Goal: Complete application form: Complete application form

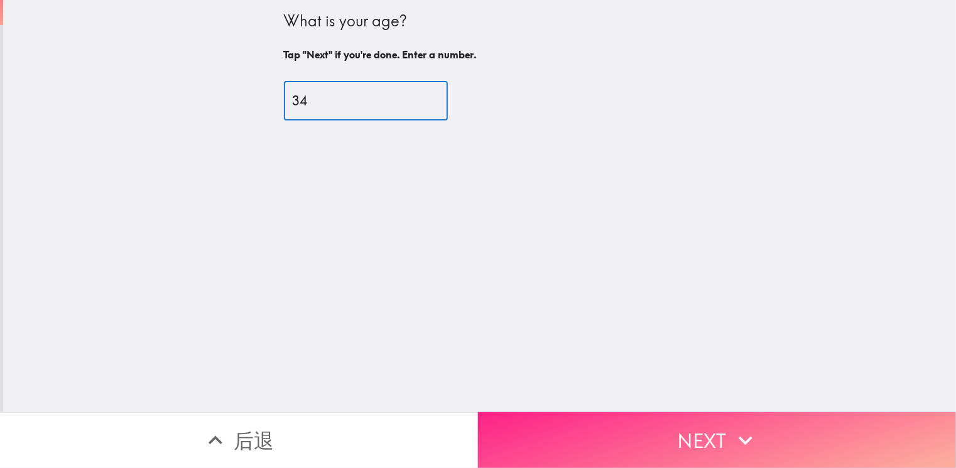
type input "34"
click at [752, 430] on icon "button" at bounding box center [746, 441] width 28 height 28
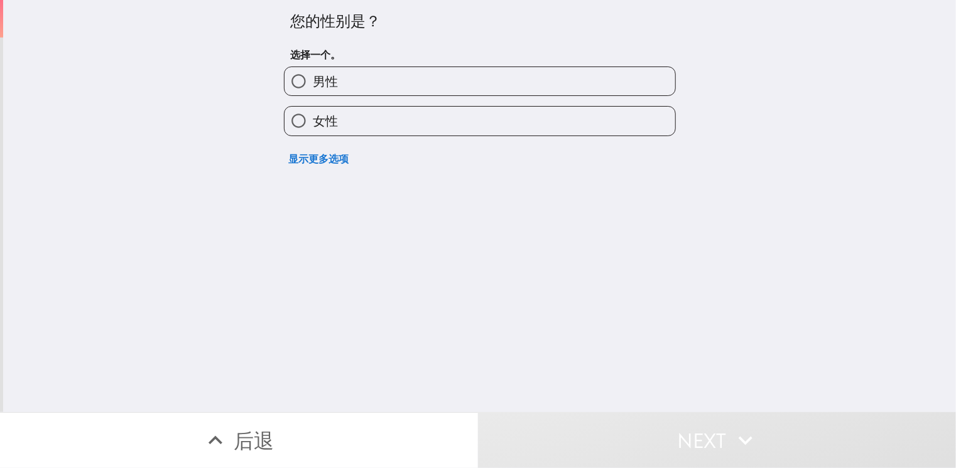
click at [435, 126] on label "女性" at bounding box center [479, 121] width 391 height 28
click at [313, 126] on input "女性" at bounding box center [298, 121] width 28 height 28
radio input "true"
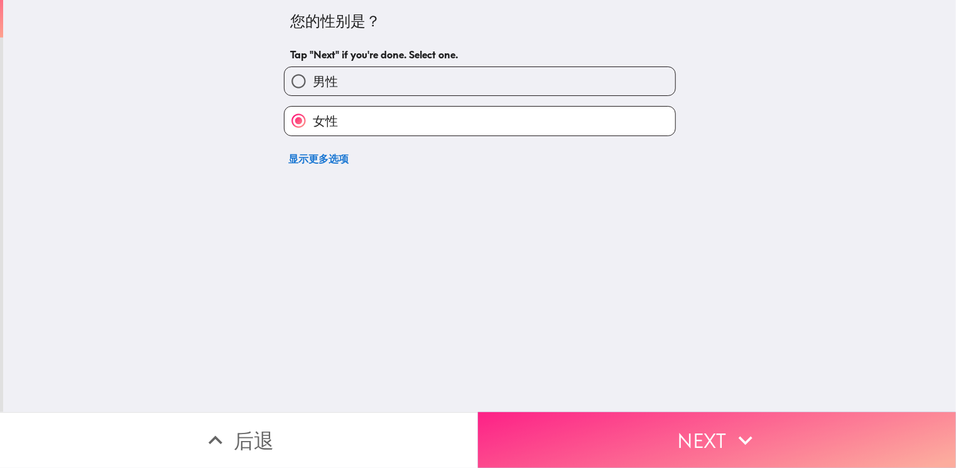
click at [668, 443] on button "Next" at bounding box center [717, 441] width 478 height 56
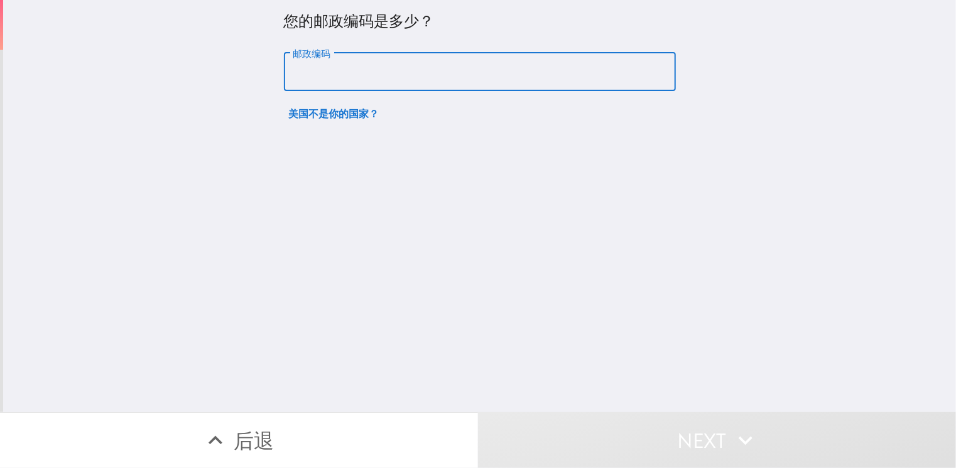
click at [506, 70] on input "邮政编码" at bounding box center [480, 72] width 392 height 39
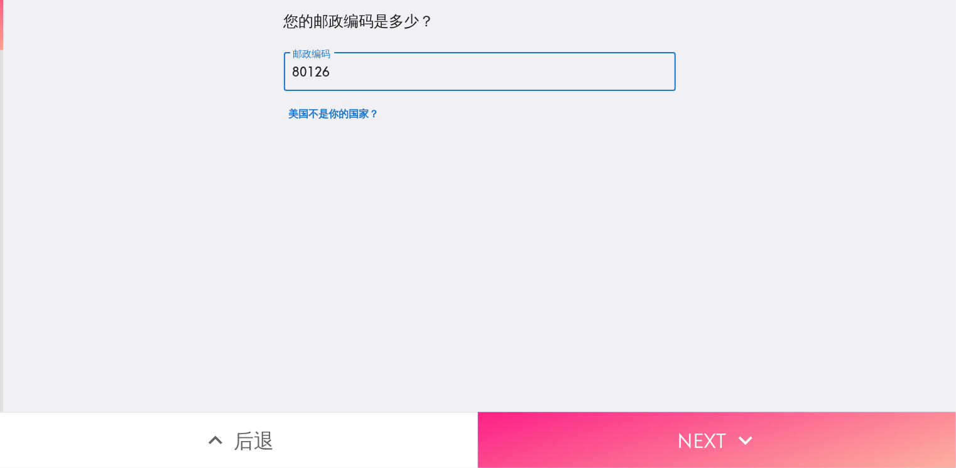
type input "80126"
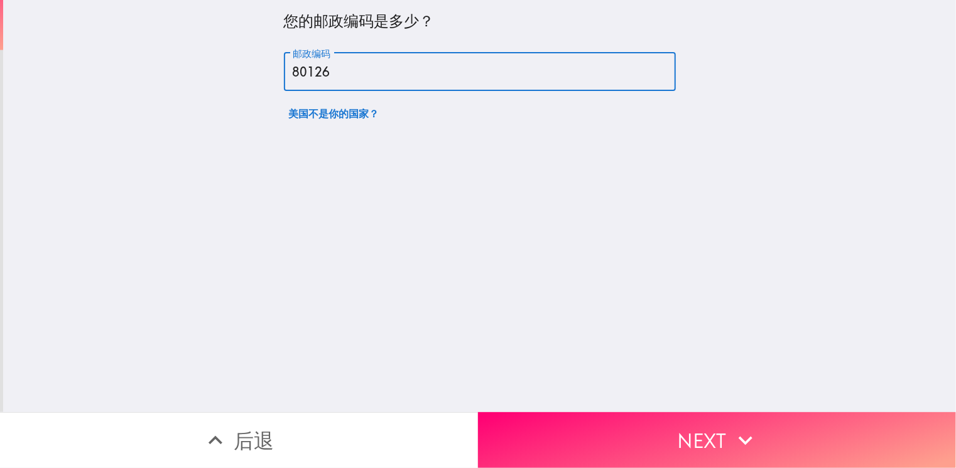
drag, startPoint x: 766, startPoint y: 435, endPoint x: 784, endPoint y: 425, distance: 21.7
click at [766, 436] on button "Next" at bounding box center [717, 441] width 478 height 56
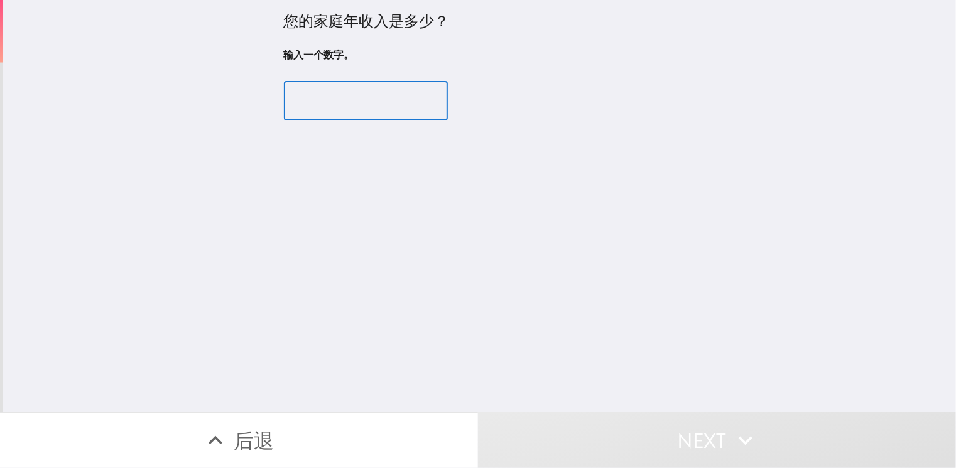
click at [354, 114] on input "number" at bounding box center [366, 101] width 164 height 39
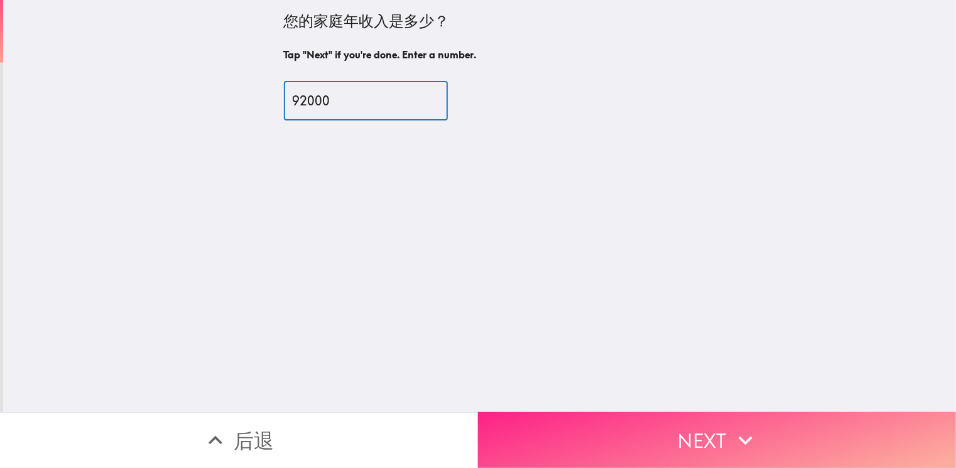
type input "92000"
click at [629, 433] on button "Next" at bounding box center [717, 441] width 478 height 56
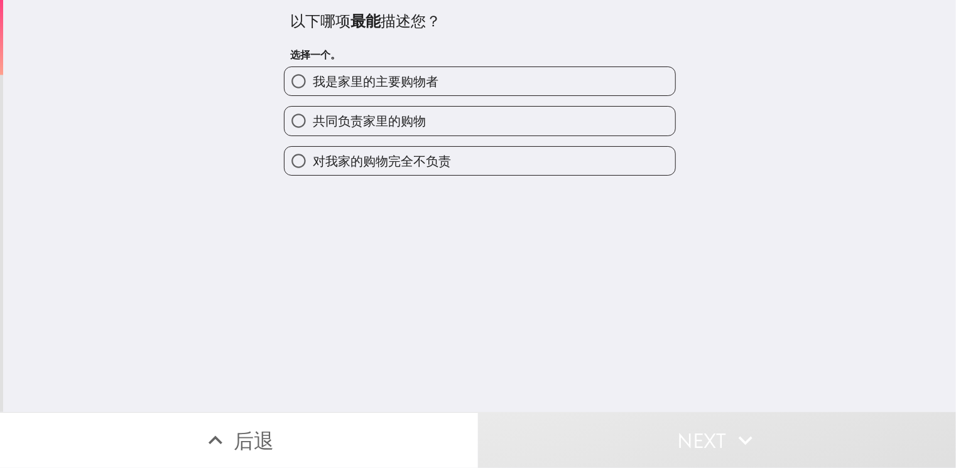
drag, startPoint x: 317, startPoint y: 84, endPoint x: 344, endPoint y: 92, distance: 28.4
click at [317, 84] on span "我是家里的主要购物者" at bounding box center [376, 82] width 126 height 18
click at [313, 84] on input "我是家里的主要购物者" at bounding box center [298, 81] width 28 height 28
radio input "true"
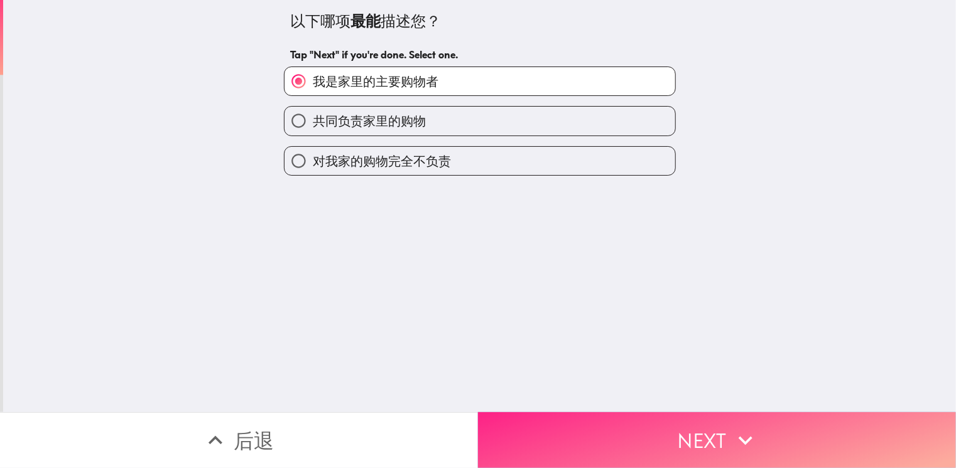
click at [715, 436] on button "Next" at bounding box center [717, 441] width 478 height 56
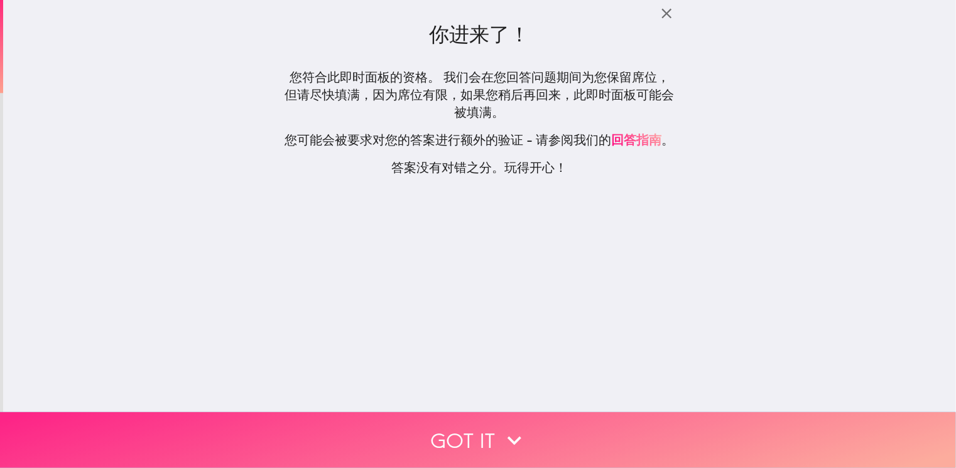
click at [502, 430] on icon "button" at bounding box center [515, 441] width 28 height 28
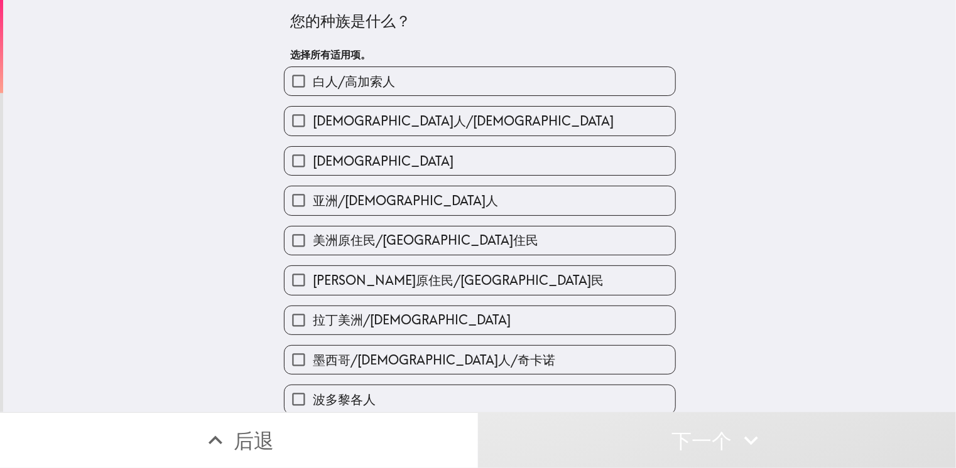
click at [777, 305] on div "您的种族是什么？ 选择所有适用项。 白人/高加索人 非裔美国人/黑人 西班牙裔 亚洲/亚裔美国人 美洲原住民/阿拉斯加原住民 夏威夷原住民/太平洋岛民 拉丁美…" at bounding box center [479, 206] width 953 height 413
click at [753, 355] on div "您的种族是什么？ 选择所有适用项。 白人/高加索人 非裔美国人/黑人 西班牙裔 亚洲/亚裔美国人 美洲原住民/阿拉斯加原住民 夏威夷原住民/太平洋岛民 拉丁美…" at bounding box center [479, 206] width 953 height 413
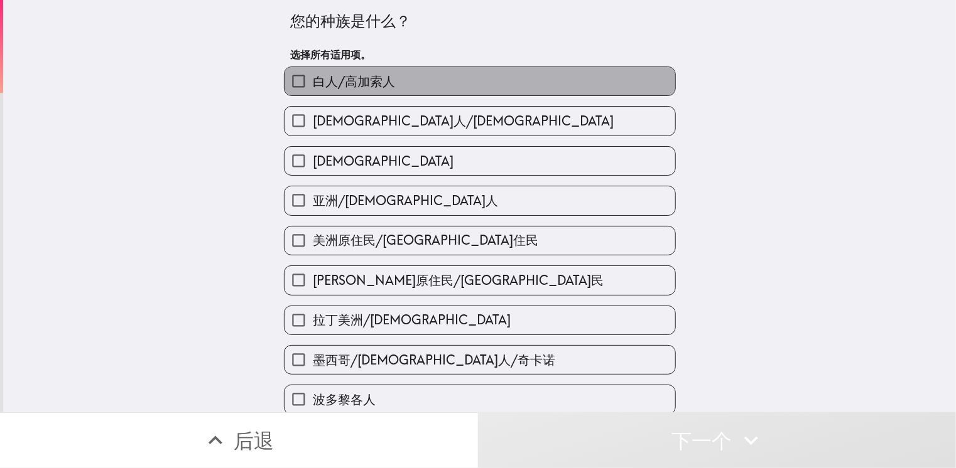
click at [355, 73] on span "白人/高加索人" at bounding box center [354, 82] width 82 height 18
click at [313, 73] on input "白人/高加索人" at bounding box center [298, 81] width 28 height 28
checkbox input "true"
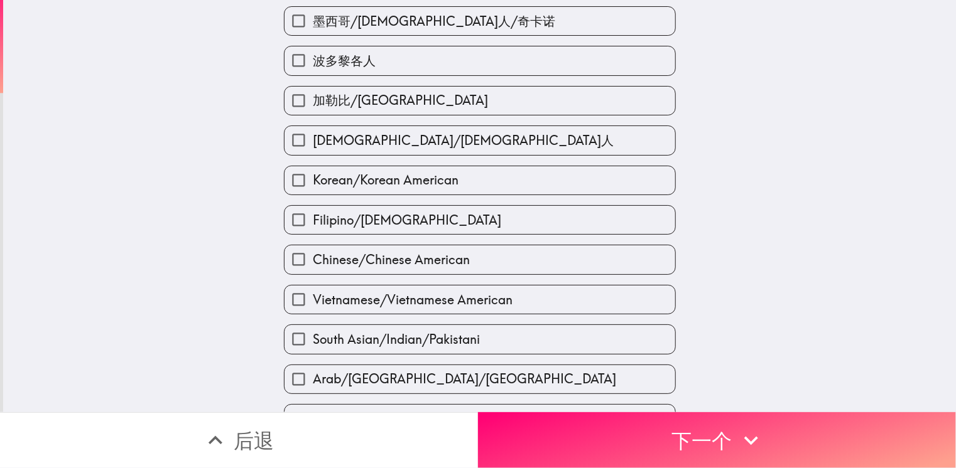
scroll to position [404, 0]
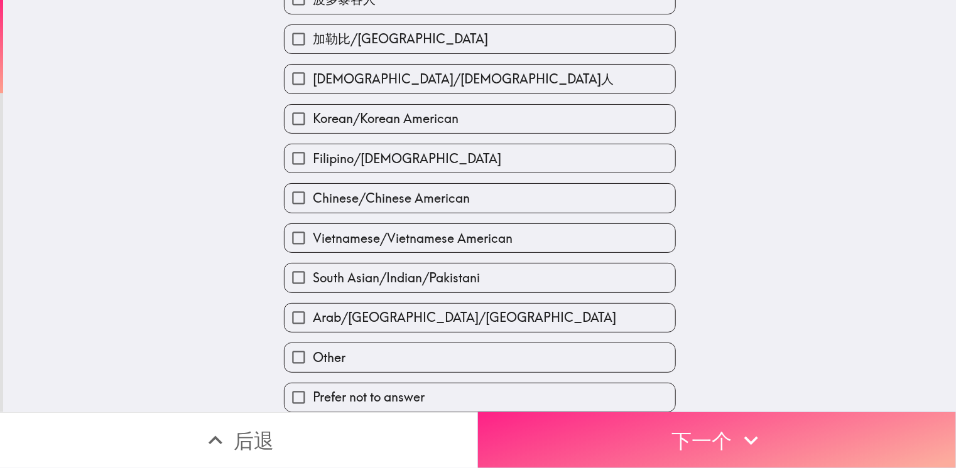
click at [804, 435] on button "下一个" at bounding box center [717, 441] width 478 height 56
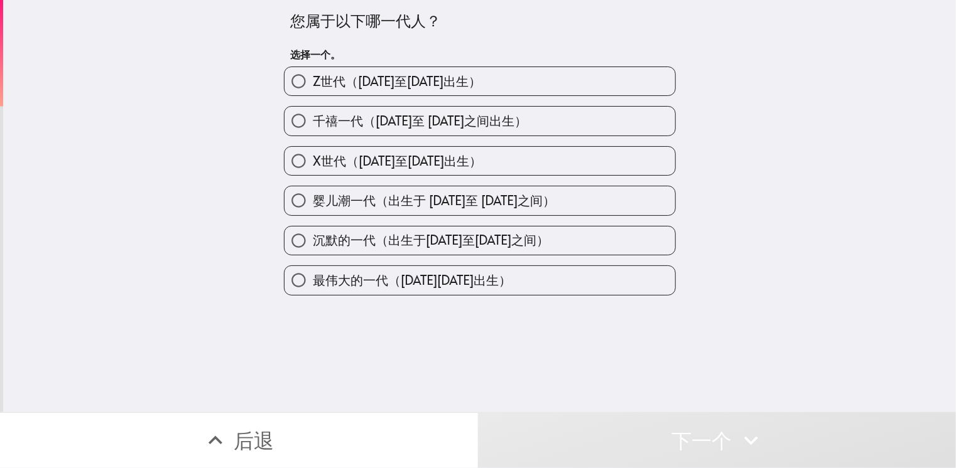
click at [425, 122] on span "千禧一代（1981 年至 1996 年之间出生）" at bounding box center [420, 121] width 214 height 18
click at [313, 122] on input "千禧一代（1981 年至 1996 年之间出生）" at bounding box center [298, 121] width 28 height 28
radio input "true"
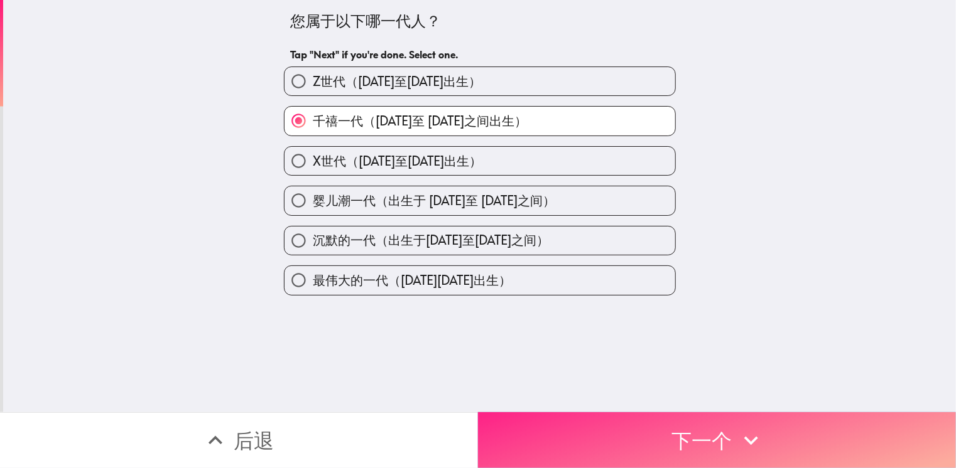
click at [772, 440] on button "下一个" at bounding box center [717, 441] width 478 height 56
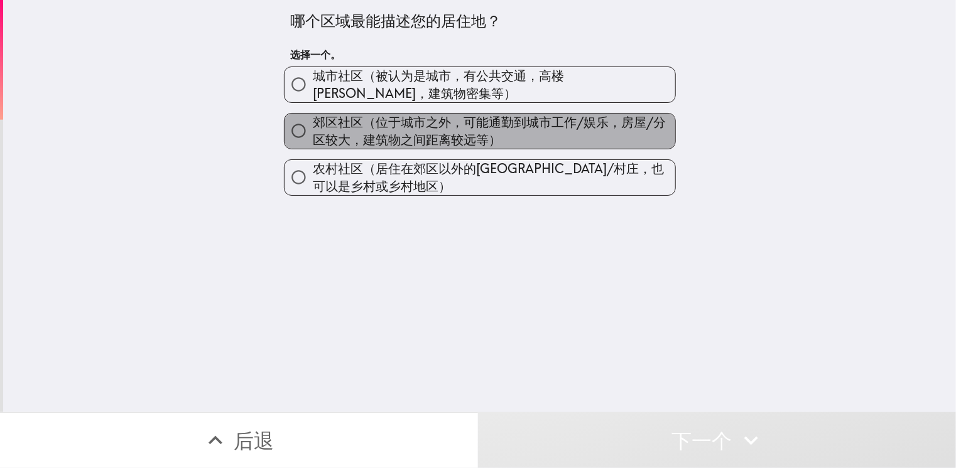
click at [396, 138] on span "郊区社区（位于城市之外，可能通勤到城市工作/娱乐，房屋/分区较大，建筑物之间距离较远等）" at bounding box center [494, 131] width 362 height 35
click at [313, 138] on input "郊区社区（位于城市之外，可能通勤到城市工作/娱乐，房屋/分区较大，建筑物之间距离较远等）" at bounding box center [298, 131] width 28 height 28
radio input "true"
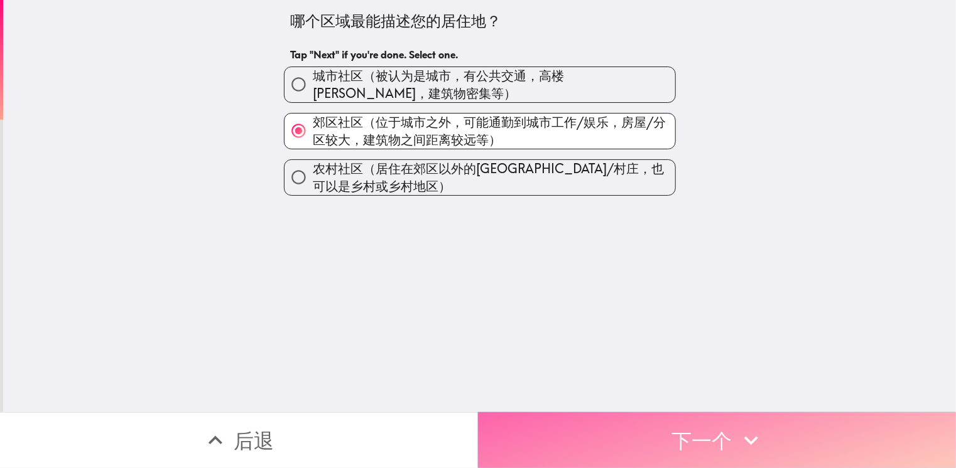
click at [612, 418] on button "下一个" at bounding box center [717, 441] width 478 height 56
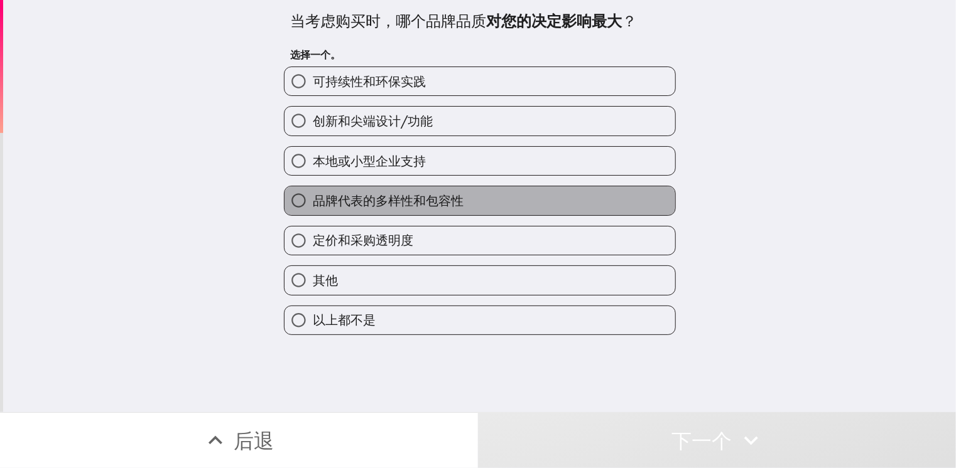
click at [405, 192] on span "品牌代表的多样性和包容性" at bounding box center [388, 201] width 151 height 18
click at [313, 192] on input "品牌代表的多样性和包容性" at bounding box center [298, 201] width 28 height 28
radio input "true"
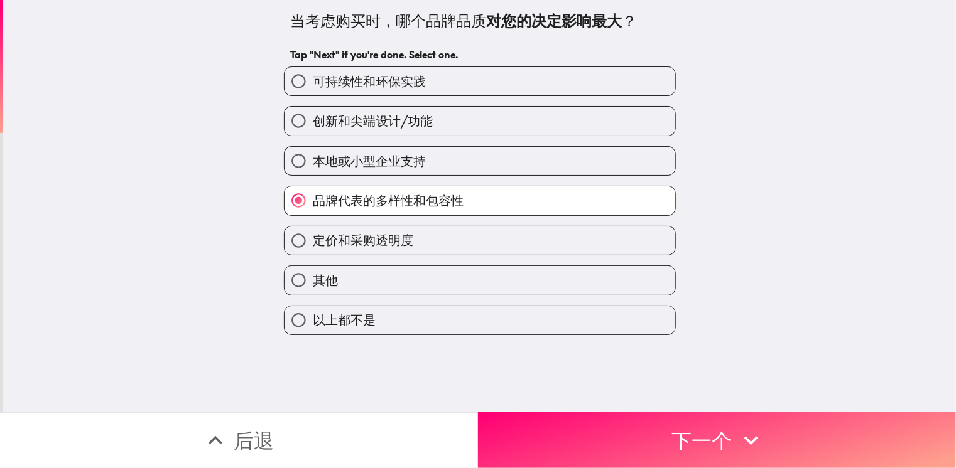
click at [364, 237] on span "定价和采购透明度" at bounding box center [363, 241] width 100 height 18
click at [313, 237] on input "定价和采购透明度" at bounding box center [298, 241] width 28 height 28
radio input "true"
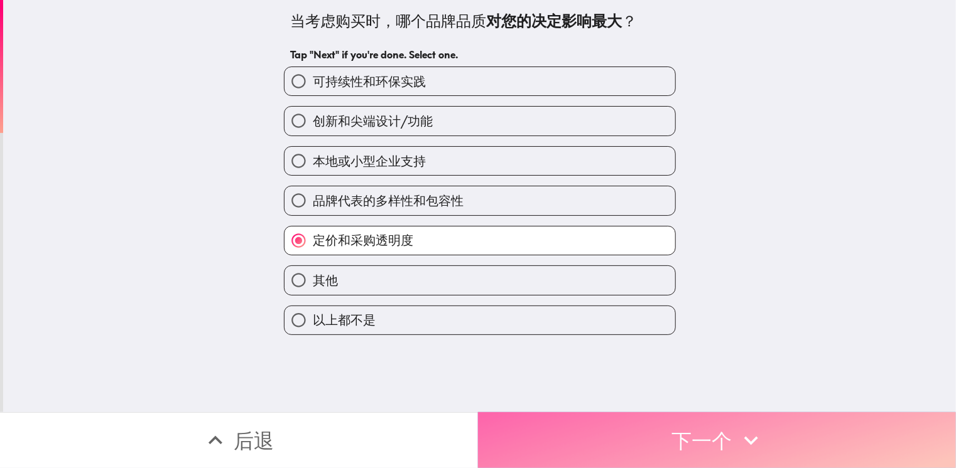
click at [701, 425] on button "下一个" at bounding box center [717, 441] width 478 height 56
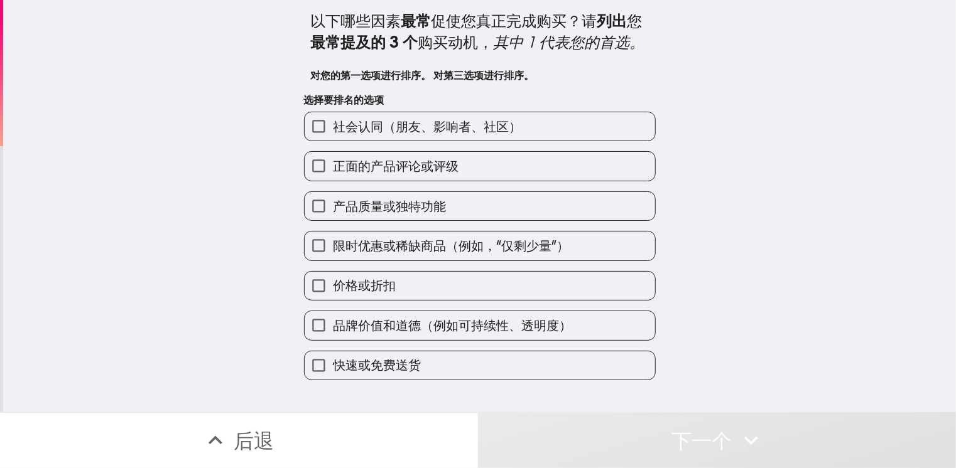
drag, startPoint x: 445, startPoint y: 139, endPoint x: 432, endPoint y: 178, distance: 41.5
click at [445, 136] on span "社会认同（朋友、影响者、社区）" at bounding box center [427, 127] width 188 height 18
click at [333, 139] on input "社会认同（朋友、影响者、社区）" at bounding box center [319, 126] width 28 height 28
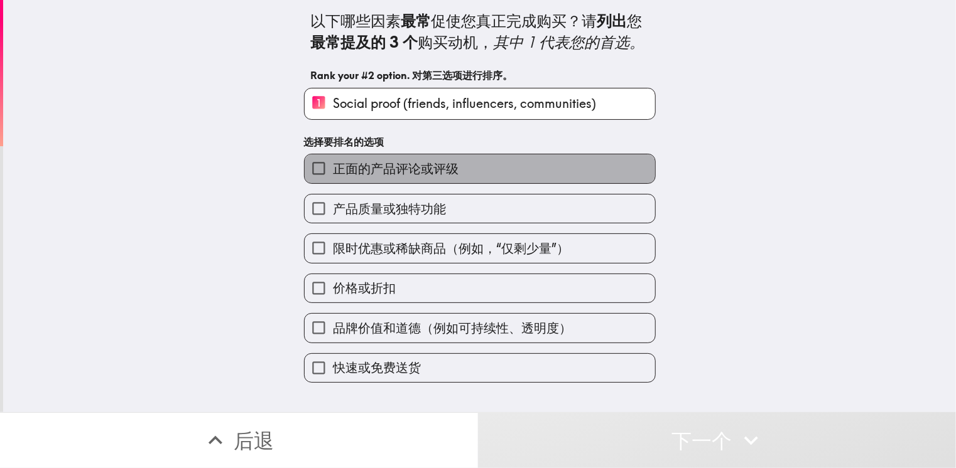
click at [427, 178] on span "正面的产品评论或评级" at bounding box center [396, 169] width 126 height 18
click at [333, 183] on input "正面的产品评论或评级" at bounding box center [319, 168] width 28 height 28
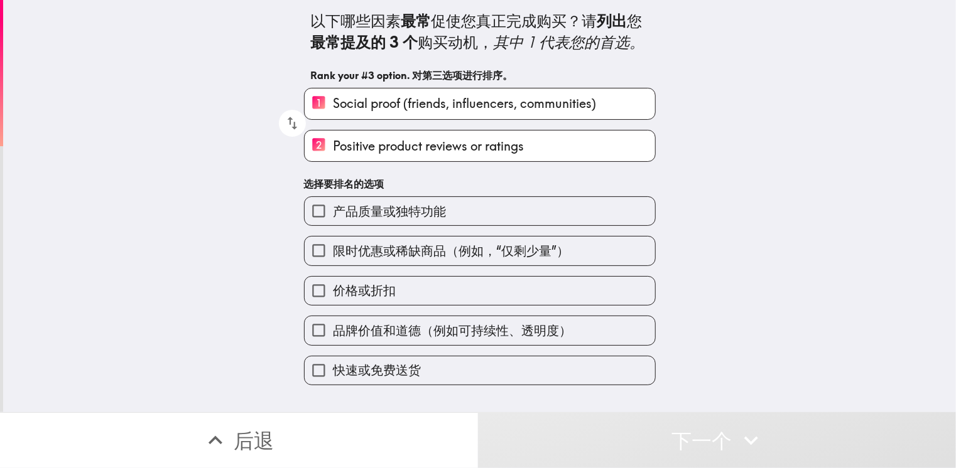
click at [423, 220] on span "产品质量或独特功能" at bounding box center [389, 212] width 113 height 18
click at [333, 225] on input "产品质量或独特功能" at bounding box center [319, 211] width 28 height 28
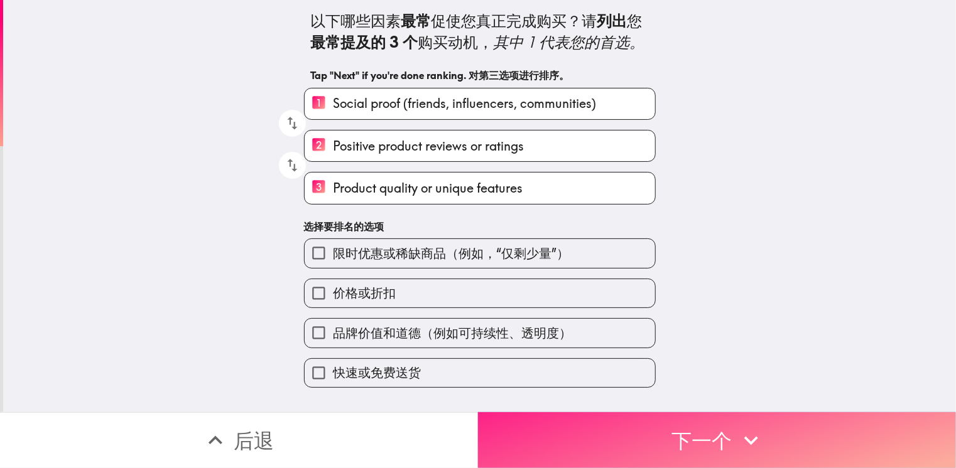
click at [806, 428] on button "下一个" at bounding box center [717, 441] width 478 height 56
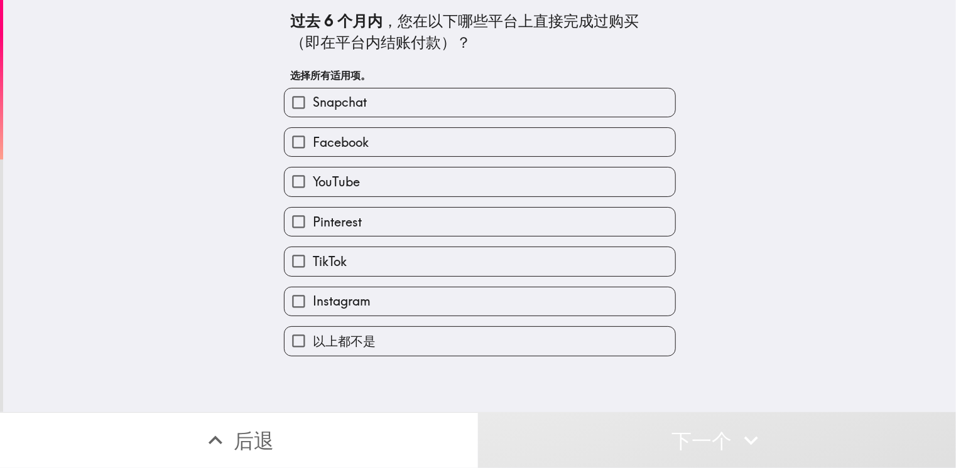
click at [369, 148] on label "Facebook" at bounding box center [479, 142] width 391 height 28
click at [313, 148] on input "Facebook" at bounding box center [298, 142] width 28 height 28
checkbox input "true"
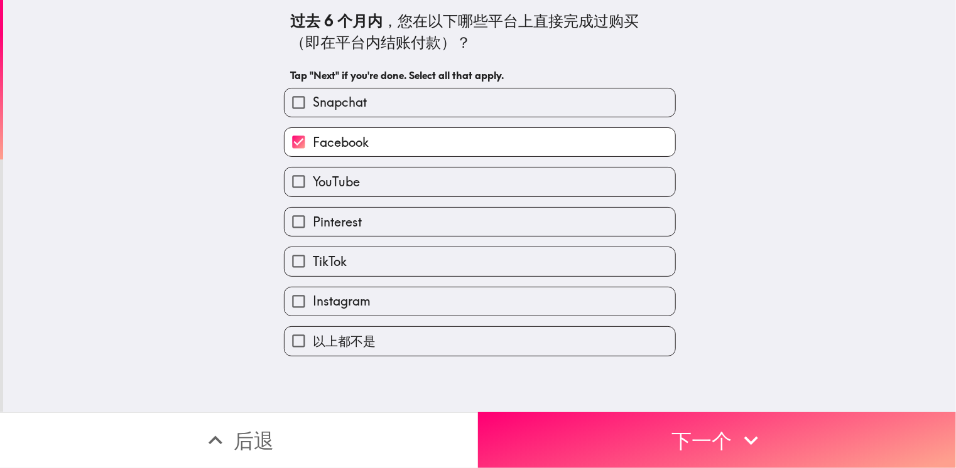
click at [370, 182] on label "YouTube" at bounding box center [479, 182] width 391 height 28
click at [313, 182] on input "YouTube" at bounding box center [298, 182] width 28 height 28
checkbox input "true"
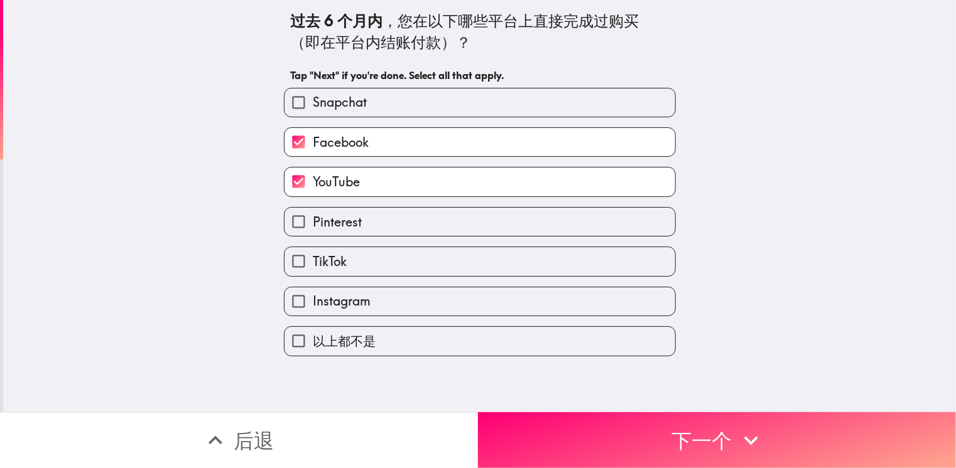
click at [389, 224] on label "Pinterest" at bounding box center [479, 222] width 391 height 28
click at [313, 224] on input "Pinterest" at bounding box center [298, 222] width 28 height 28
checkbox input "true"
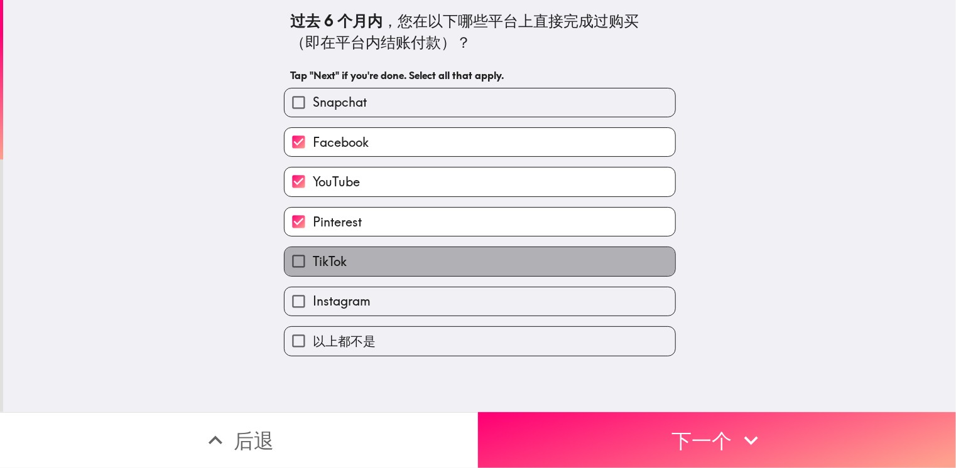
click at [428, 268] on label "TikTok" at bounding box center [479, 261] width 391 height 28
click at [313, 268] on input "TikTok" at bounding box center [298, 261] width 28 height 28
checkbox input "true"
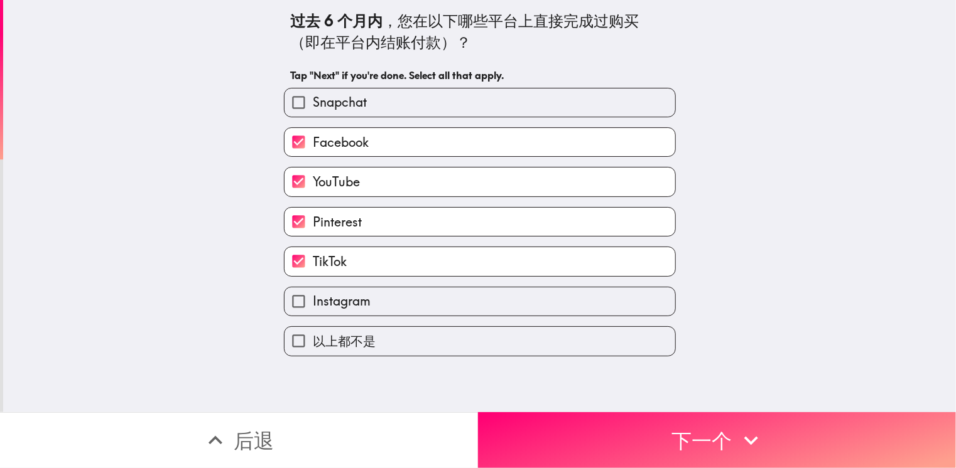
click at [550, 292] on label "Instagram" at bounding box center [479, 302] width 391 height 28
click at [313, 292] on input "Instagram" at bounding box center [298, 302] width 28 height 28
checkbox input "true"
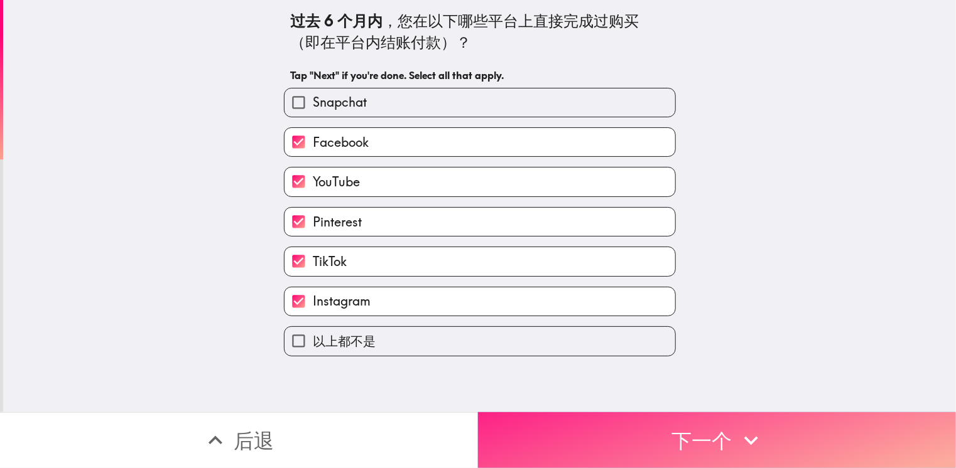
click at [816, 415] on button "下一个" at bounding box center [717, 441] width 478 height 56
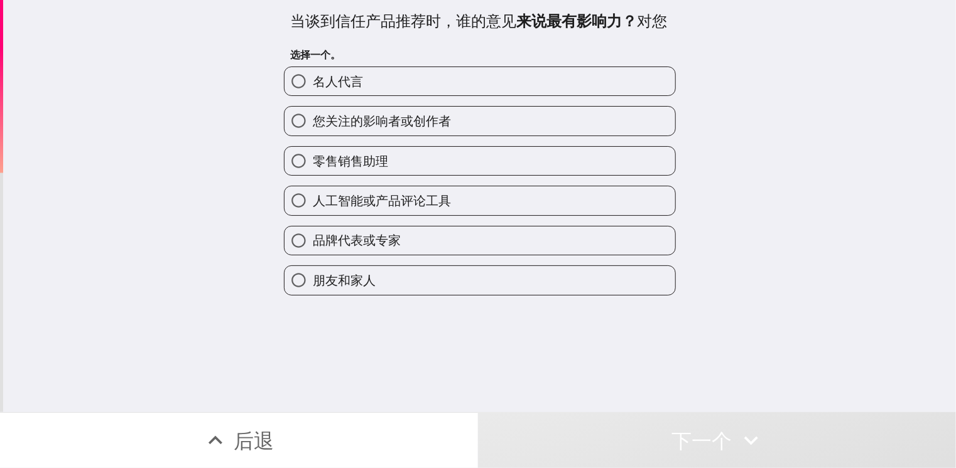
drag, startPoint x: 435, startPoint y: 254, endPoint x: 441, endPoint y: 234, distance: 21.2
click at [435, 254] on label "品牌代表或专家" at bounding box center [479, 241] width 391 height 28
click at [313, 254] on input "品牌代表或专家" at bounding box center [298, 241] width 28 height 28
radio input "true"
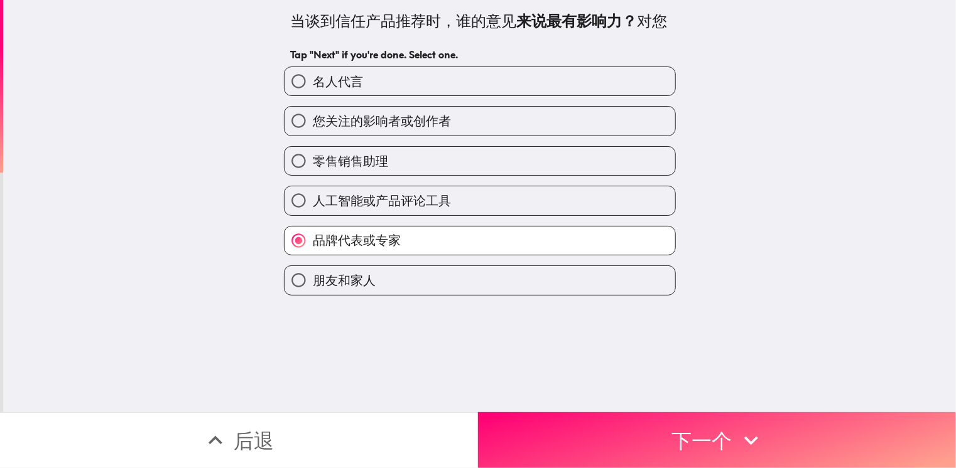
click at [445, 215] on label "人工智能或产品评论工具" at bounding box center [479, 201] width 391 height 28
click at [313, 215] on input "人工智能或产品评论工具" at bounding box center [298, 201] width 28 height 28
radio input "true"
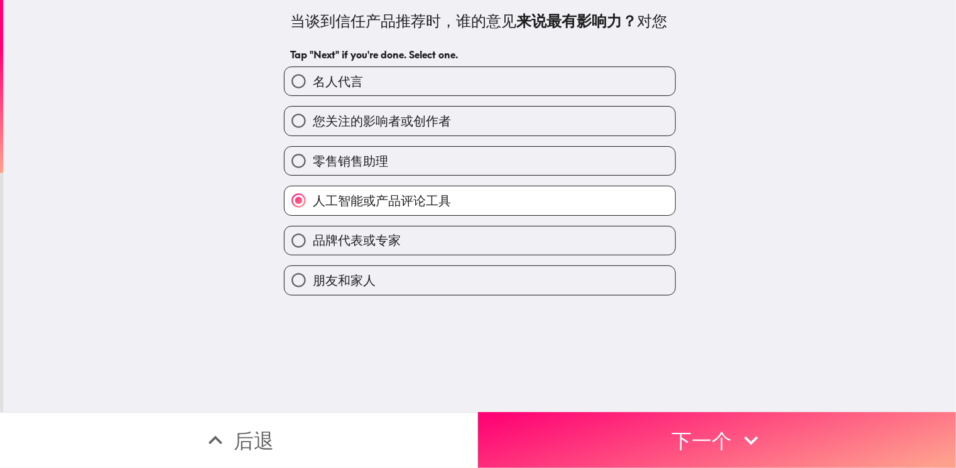
click at [485, 164] on div "零售销售助理" at bounding box center [475, 156] width 402 height 40
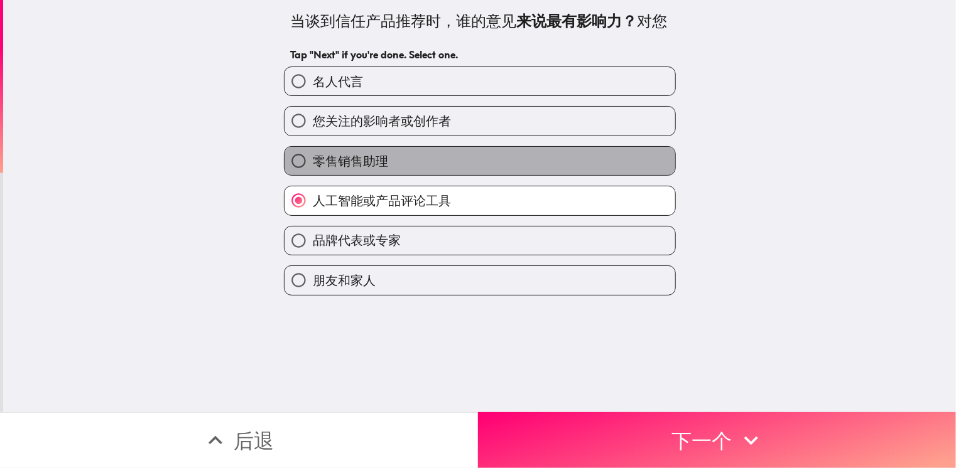
click at [517, 173] on label "零售销售助理" at bounding box center [479, 161] width 391 height 28
click at [313, 173] on input "零售销售助理" at bounding box center [298, 161] width 28 height 28
radio input "true"
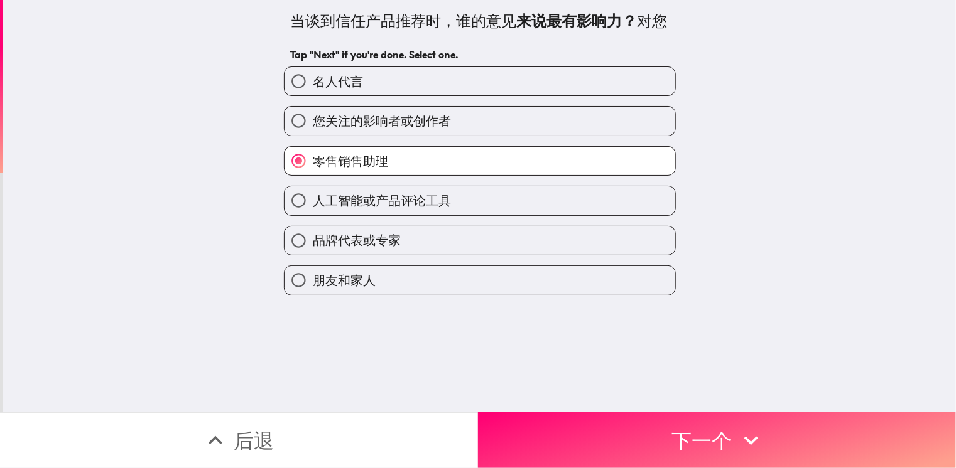
click at [522, 135] on label "您关注的影响者或创作者" at bounding box center [479, 121] width 391 height 28
click at [313, 135] on input "您关注的影响者或创作者" at bounding box center [298, 121] width 28 height 28
radio input "true"
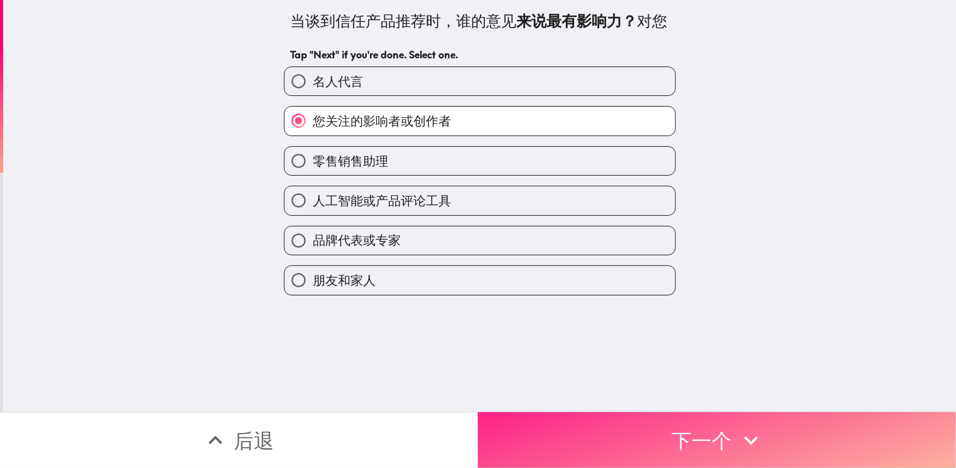
click at [767, 435] on button "下一个" at bounding box center [717, 441] width 478 height 56
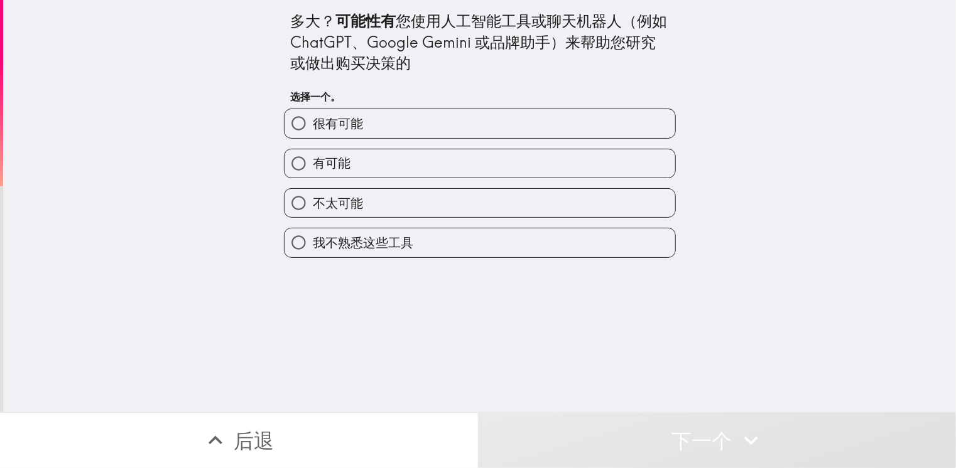
click at [462, 178] on div "不太可能" at bounding box center [475, 198] width 402 height 40
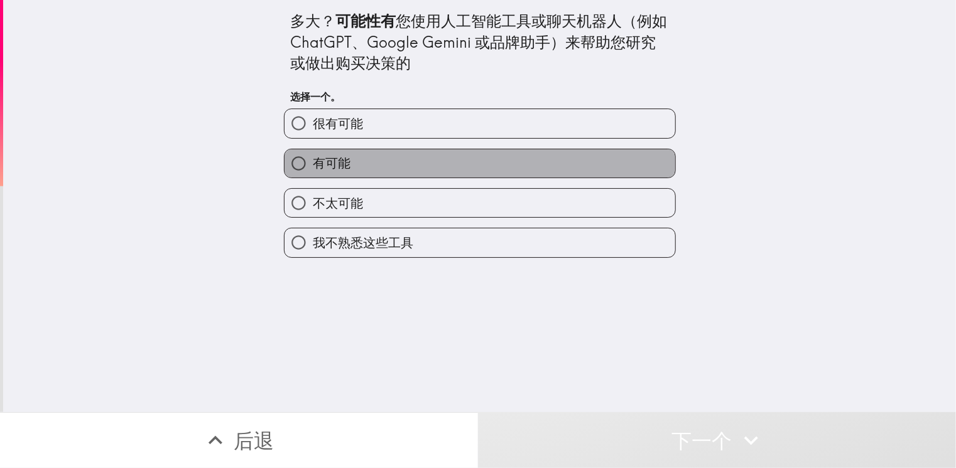
drag, startPoint x: 512, startPoint y: 166, endPoint x: 641, endPoint y: 365, distance: 237.1
click at [512, 166] on label "有可能" at bounding box center [479, 163] width 391 height 28
click at [313, 166] on input "有可能" at bounding box center [298, 163] width 28 height 28
radio input "true"
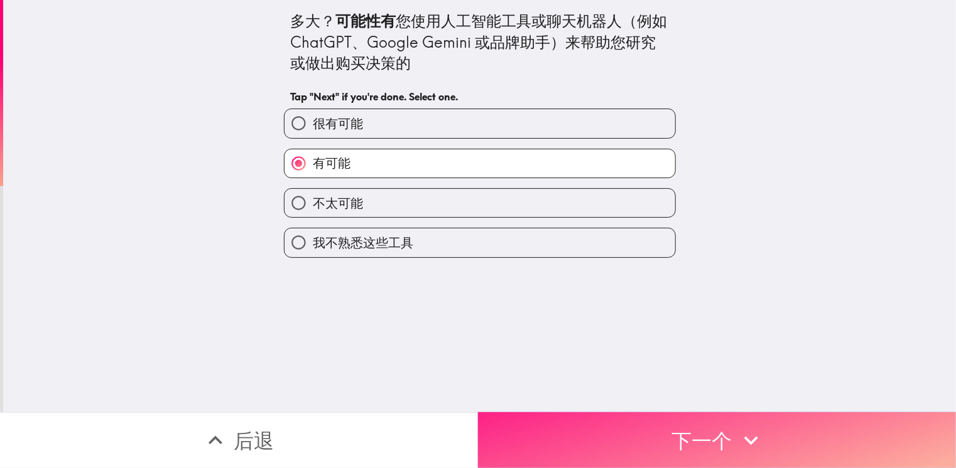
click at [740, 427] on icon "button" at bounding box center [751, 441] width 28 height 28
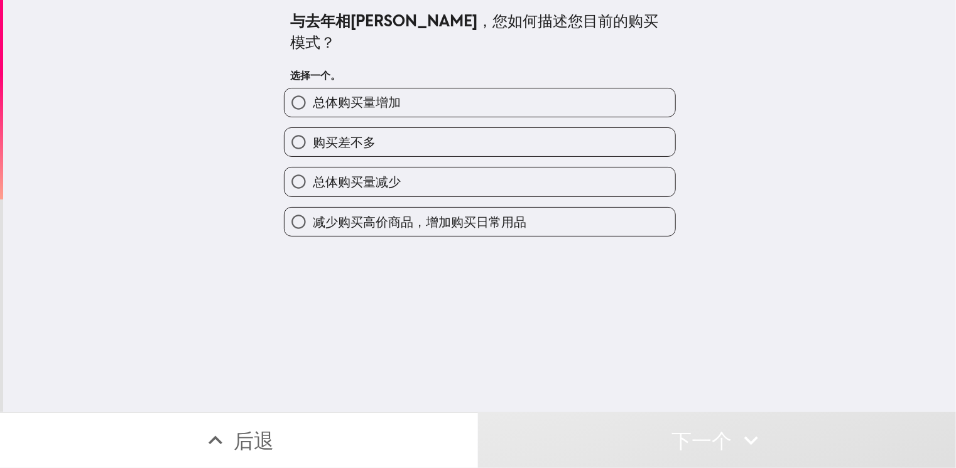
click at [339, 134] on span "购买差不多" at bounding box center [344, 143] width 63 height 18
click at [313, 128] on input "购买差不多" at bounding box center [298, 142] width 28 height 28
radio input "true"
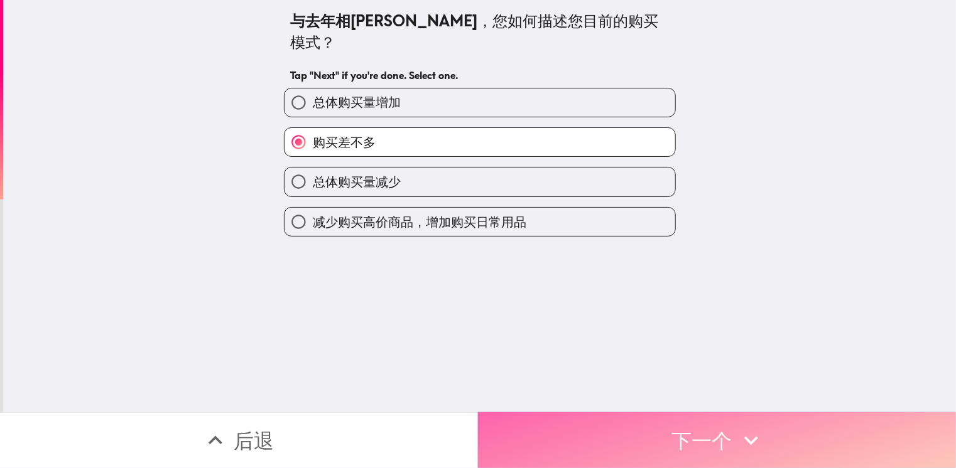
click at [771, 423] on button "下一个" at bounding box center [717, 441] width 478 height 56
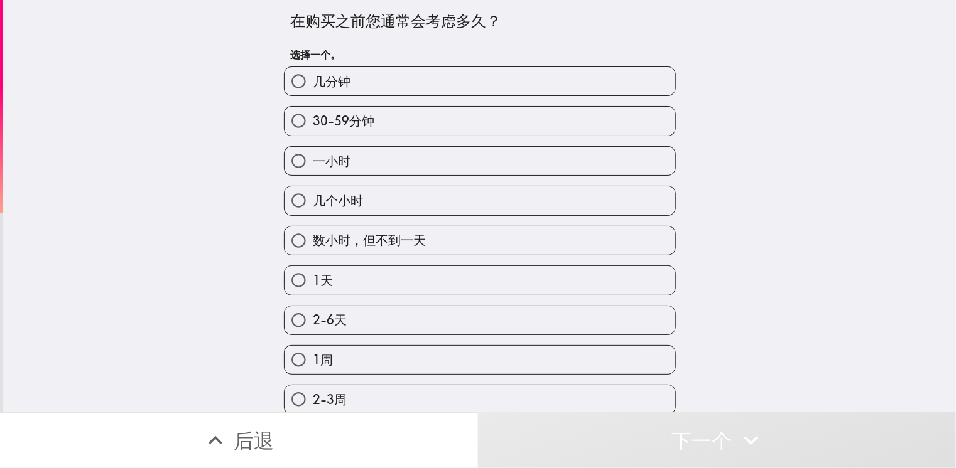
click at [430, 298] on div "2-6天" at bounding box center [475, 316] width 402 height 40
click at [437, 285] on label "1天" at bounding box center [479, 280] width 391 height 28
click at [313, 285] on input "1天" at bounding box center [298, 280] width 28 height 28
radio input "true"
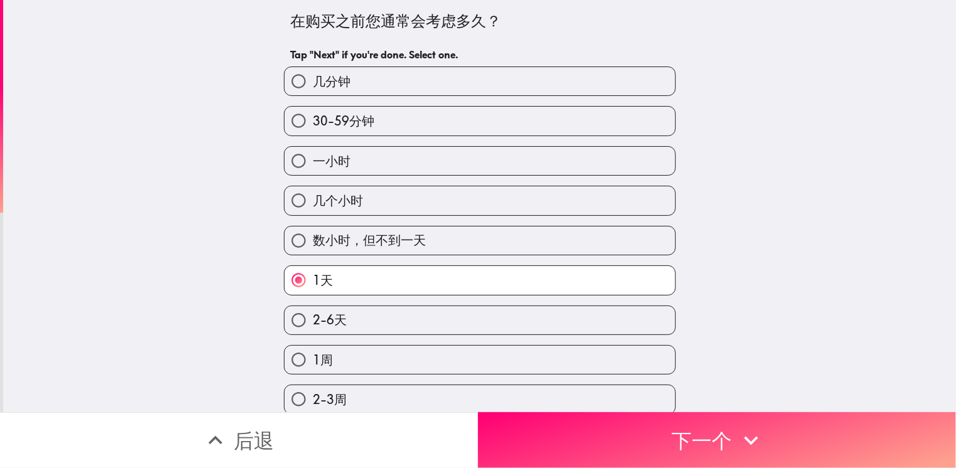
click at [443, 314] on label "2-6天" at bounding box center [479, 320] width 391 height 28
click at [313, 314] on input "2-6天" at bounding box center [298, 320] width 28 height 28
radio input "true"
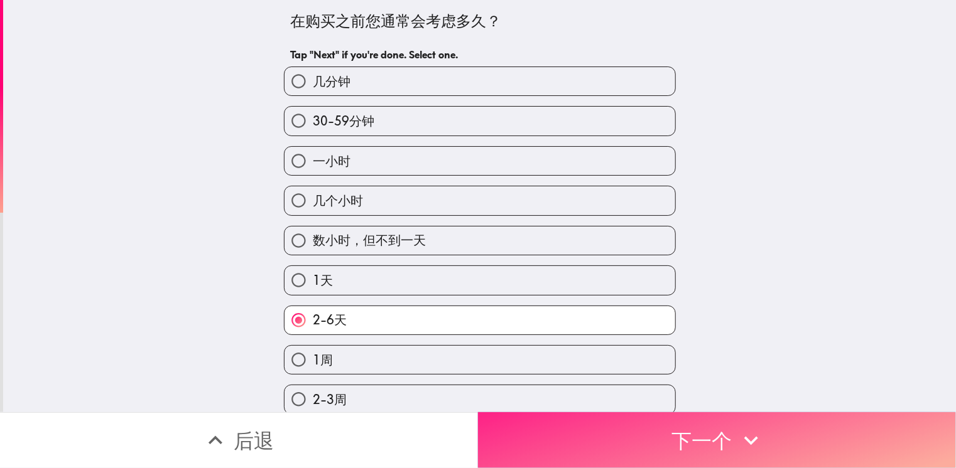
click at [761, 442] on button "下一个" at bounding box center [717, 441] width 478 height 56
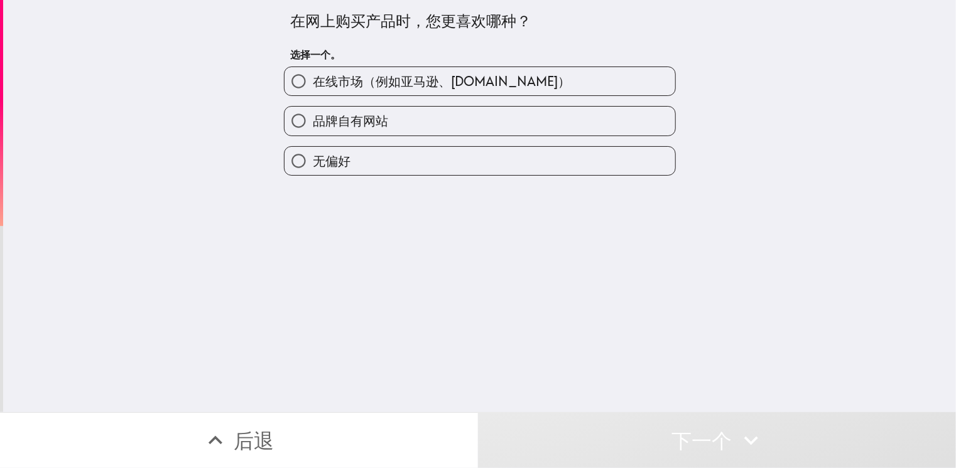
click at [407, 121] on label "品牌自有网站" at bounding box center [479, 121] width 391 height 28
click at [313, 121] on input "品牌自有网站" at bounding box center [298, 121] width 28 height 28
radio input "true"
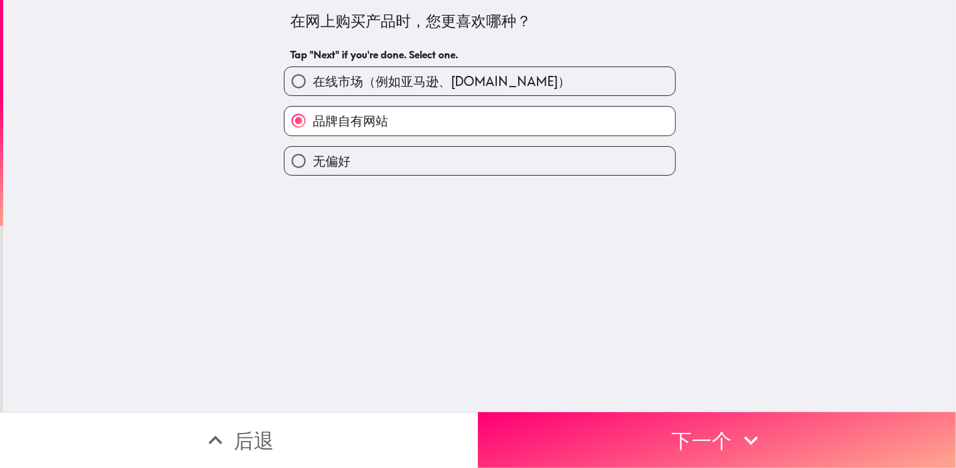
click at [441, 83] on span "在线市场（例如亚马逊、Walmart.com）" at bounding box center [441, 82] width 257 height 18
click at [313, 83] on input "在线市场（例如亚马逊、Walmart.com）" at bounding box center [298, 81] width 28 height 28
radio input "true"
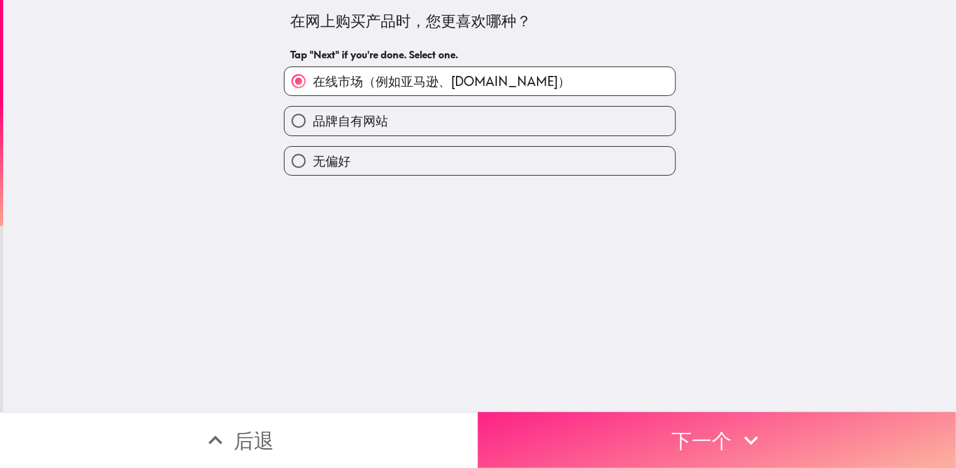
click at [812, 418] on button "下一个" at bounding box center [717, 441] width 478 height 56
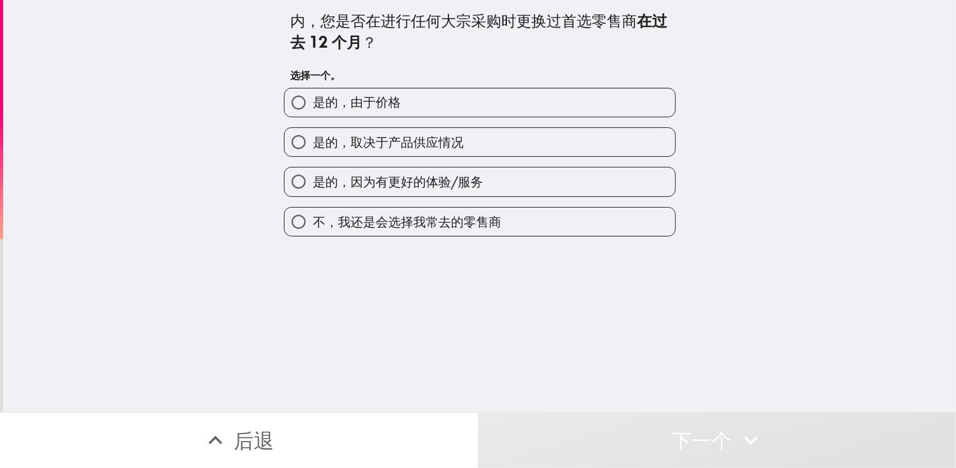
click at [521, 179] on label "是的，因为有更好的体验/服务" at bounding box center [479, 182] width 391 height 28
click at [313, 179] on input "是的，因为有更好的体验/服务" at bounding box center [298, 182] width 28 height 28
radio input "true"
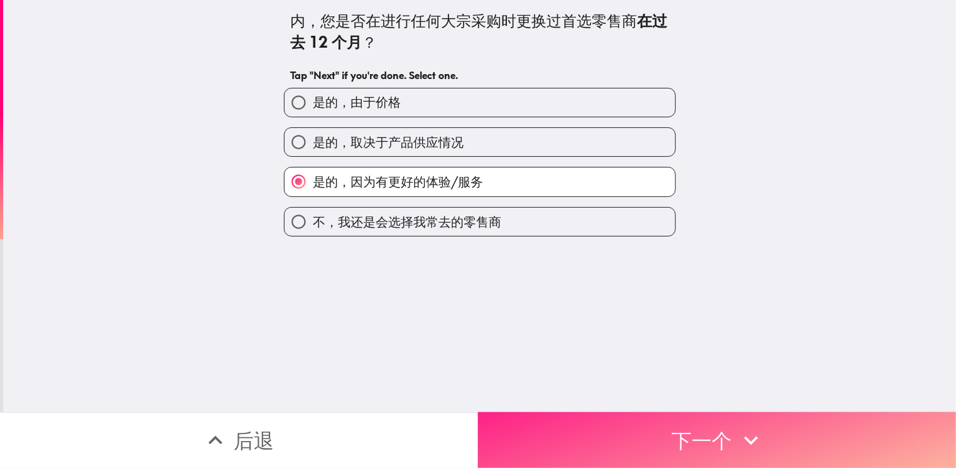
drag, startPoint x: 671, startPoint y: 428, endPoint x: 717, endPoint y: 413, distance: 48.3
click at [671, 428] on button "下一个" at bounding box center [717, 441] width 478 height 56
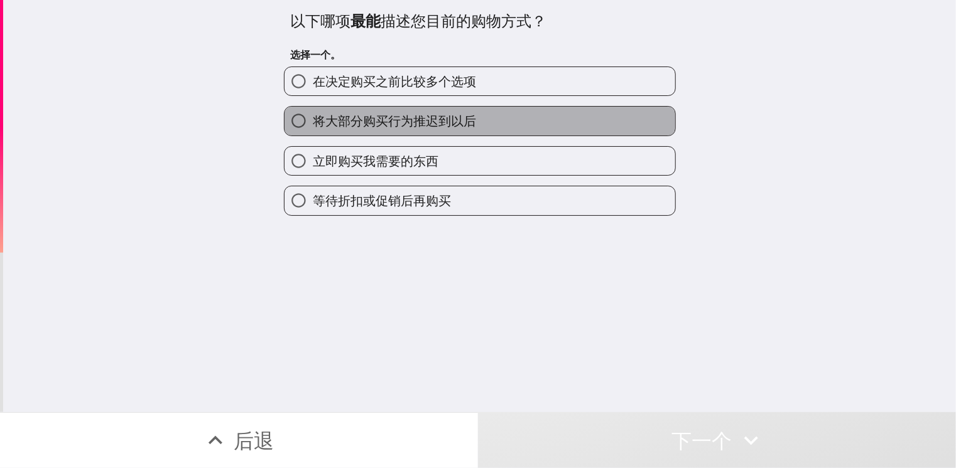
click at [480, 129] on label "将大部分购买行为推迟到以后" at bounding box center [479, 121] width 391 height 28
click at [313, 129] on input "将大部分购买行为推迟到以后" at bounding box center [298, 121] width 28 height 28
radio input "true"
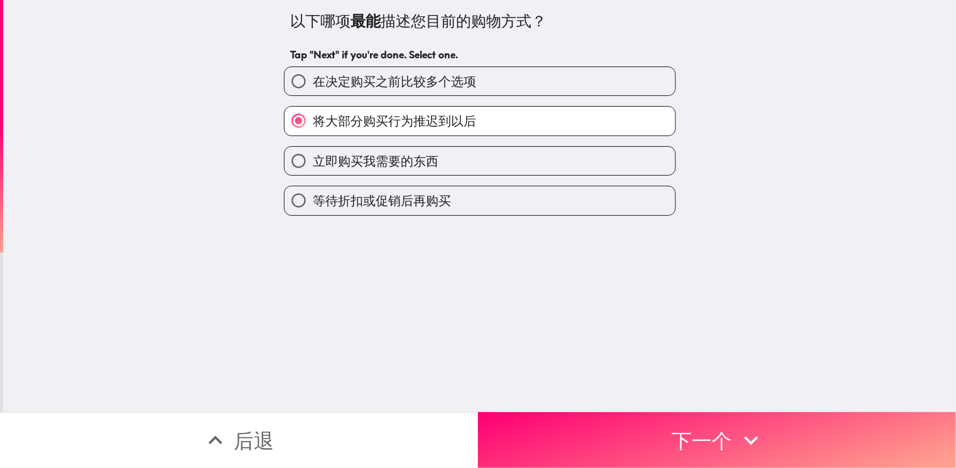
click at [534, 144] on div "立即购买我需要的东西" at bounding box center [475, 156] width 402 height 40
click at [483, 176] on div "等待折扣或促销后再购买" at bounding box center [475, 196] width 402 height 40
click at [489, 129] on label "将大部分购买行为推迟到以后" at bounding box center [479, 121] width 391 height 28
click at [313, 129] on input "将大部分购买行为推迟到以后" at bounding box center [298, 121] width 28 height 28
drag, startPoint x: 368, startPoint y: 78, endPoint x: 387, endPoint y: 104, distance: 31.4
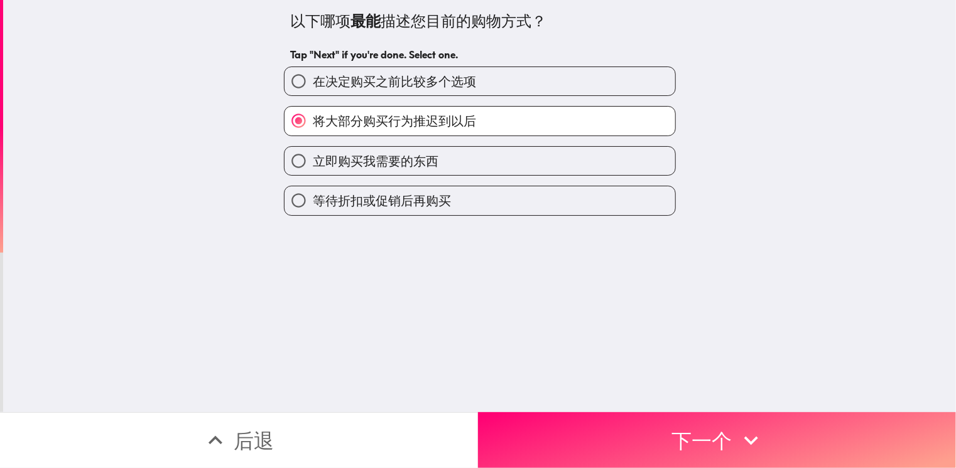
click at [369, 78] on span "在决定购买之前比较多个选项" at bounding box center [394, 82] width 163 height 18
click at [313, 78] on input "在决定购买之前比较多个选项" at bounding box center [298, 81] width 28 height 28
radio input "true"
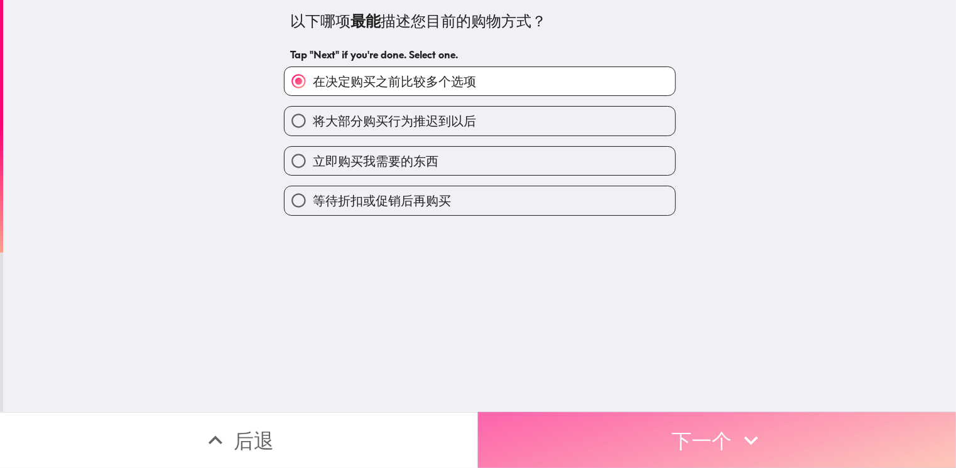
click at [802, 441] on button "下一个" at bounding box center [717, 441] width 478 height 56
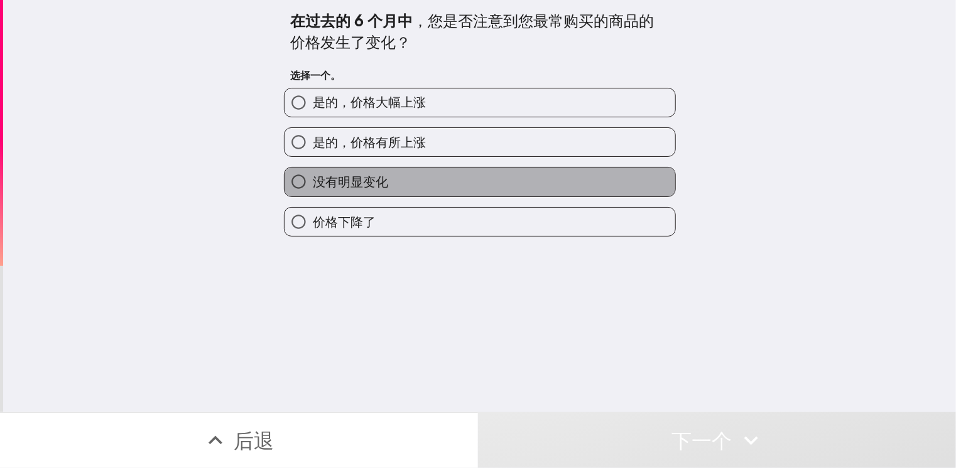
click at [417, 183] on label "没有明显变化" at bounding box center [479, 182] width 391 height 28
click at [313, 183] on input "没有明显变化" at bounding box center [298, 182] width 28 height 28
radio input "true"
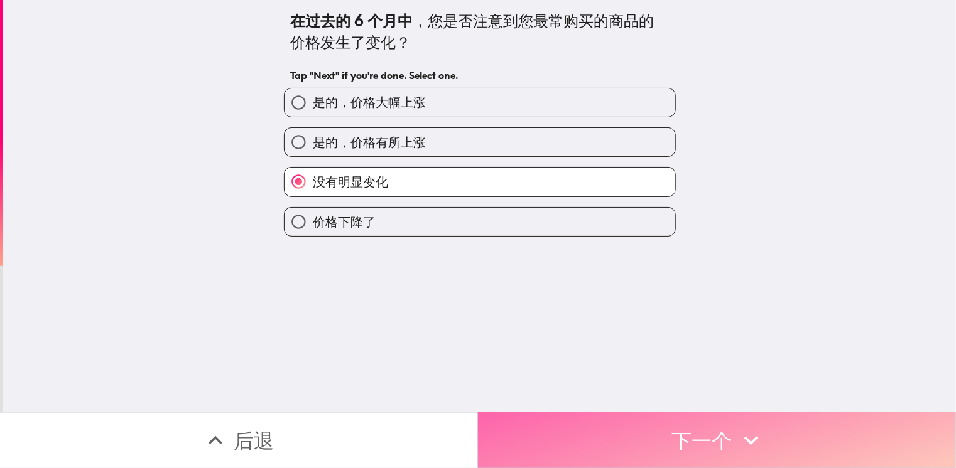
click at [737, 433] on icon "button" at bounding box center [751, 441] width 28 height 28
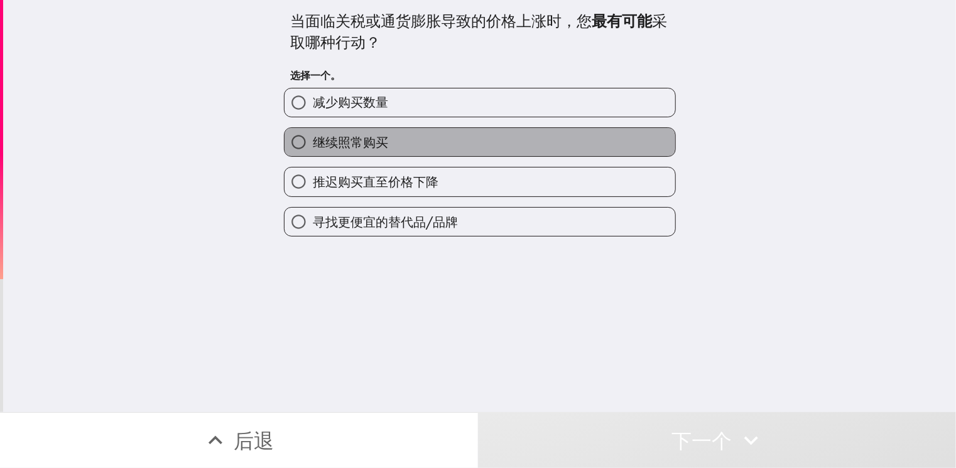
click at [446, 144] on label "继续照常购买" at bounding box center [479, 142] width 391 height 28
click at [313, 144] on input "继续照常购买" at bounding box center [298, 142] width 28 height 28
radio input "true"
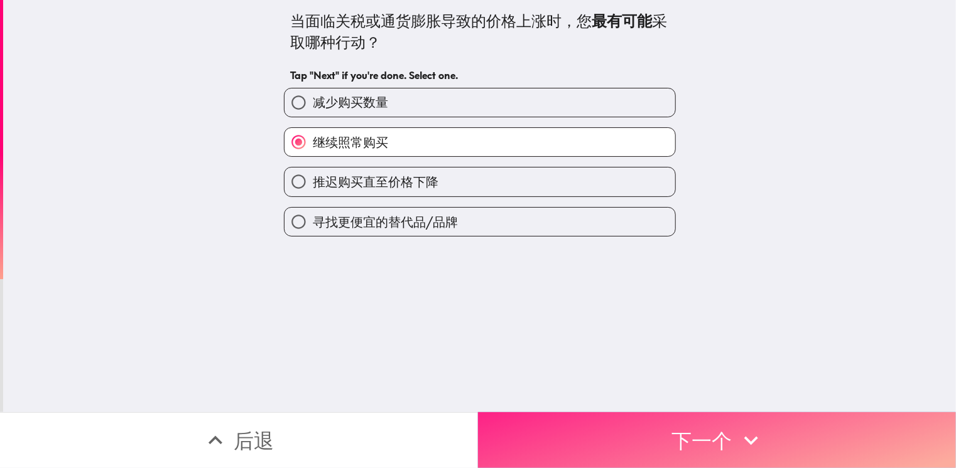
click at [775, 413] on button "下一个" at bounding box center [717, 441] width 478 height 56
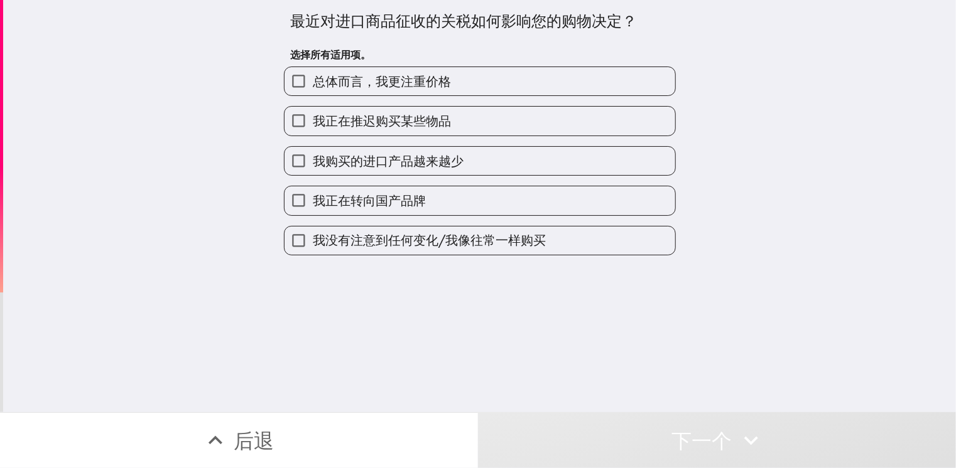
click at [504, 155] on label "我购买的进口产品越来越少" at bounding box center [479, 161] width 391 height 28
click at [313, 155] on input "我购买的进口产品越来越少" at bounding box center [298, 161] width 28 height 28
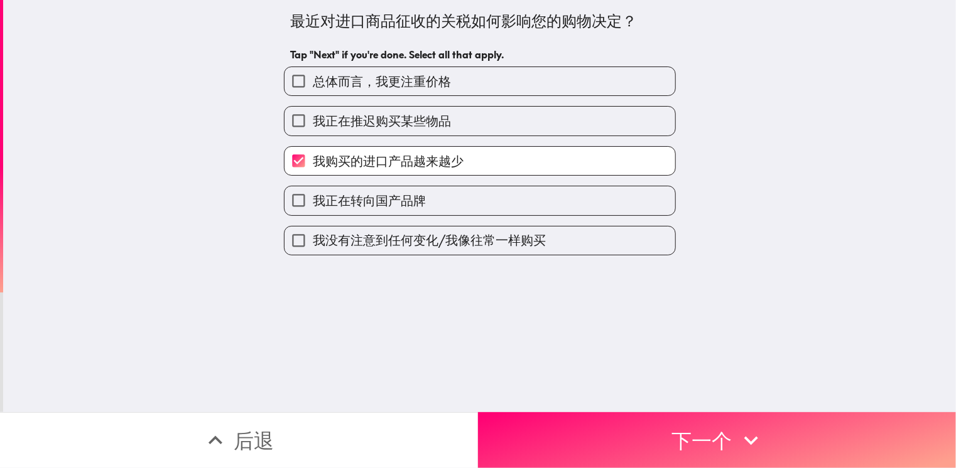
click at [504, 155] on label "我购买的进口产品越来越少" at bounding box center [479, 161] width 391 height 28
click at [313, 155] on input "我购买的进口产品越来越少" at bounding box center [298, 161] width 28 height 28
checkbox input "false"
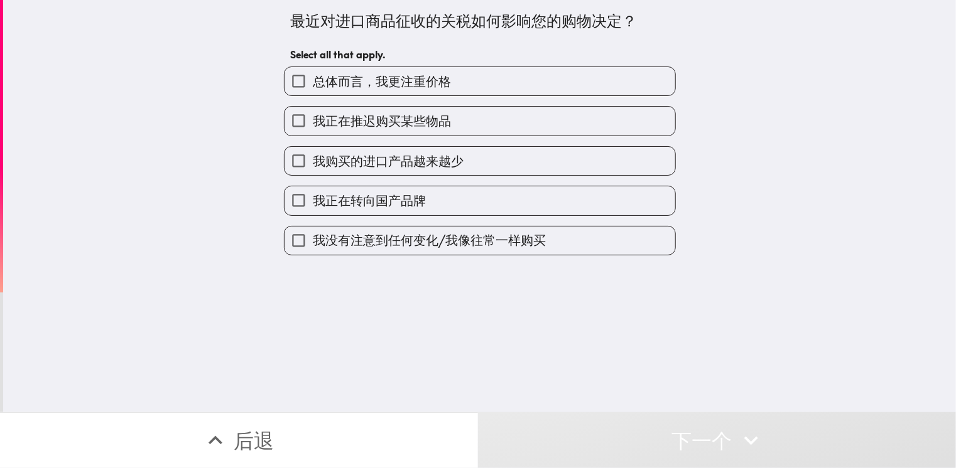
click at [488, 188] on label "我正在转向国产品牌" at bounding box center [479, 201] width 391 height 28
click at [313, 188] on input "我正在转向国产品牌" at bounding box center [298, 201] width 28 height 28
checkbox input "true"
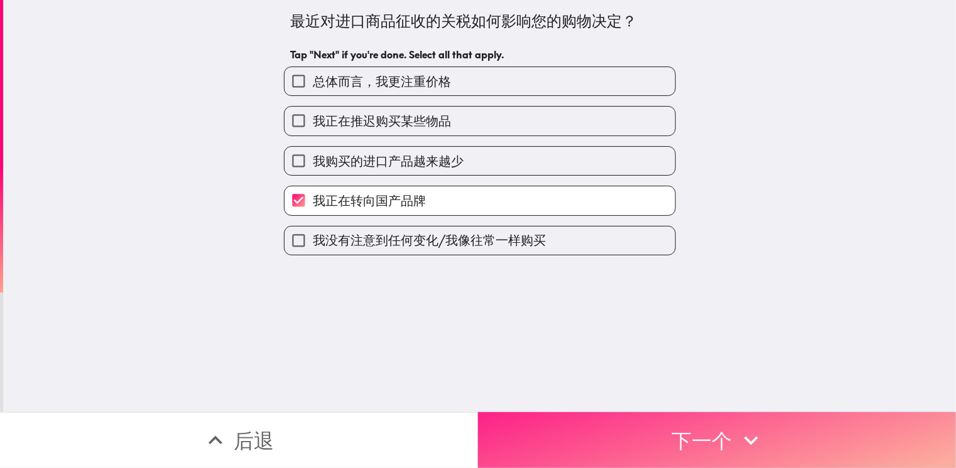
click at [786, 413] on button "下一个" at bounding box center [717, 441] width 478 height 56
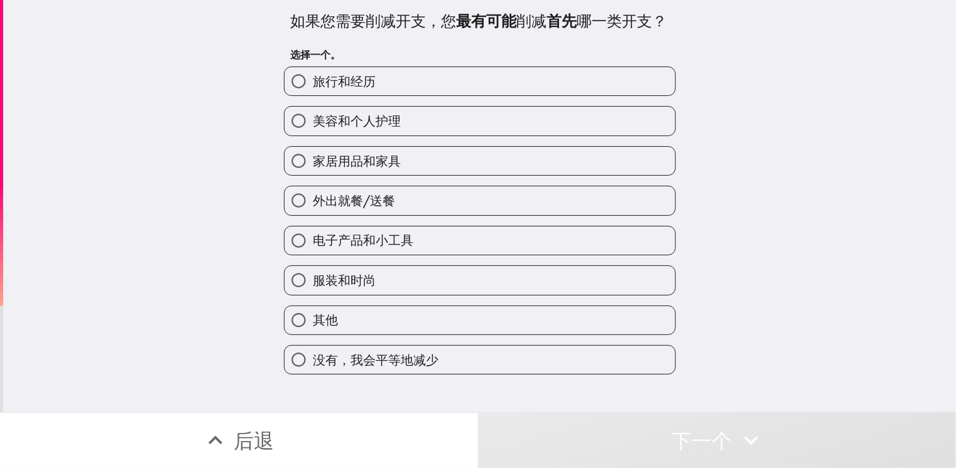
click at [422, 175] on label "家居用品和家具" at bounding box center [479, 161] width 391 height 28
click at [313, 175] on input "家居用品和家具" at bounding box center [298, 161] width 28 height 28
radio input "true"
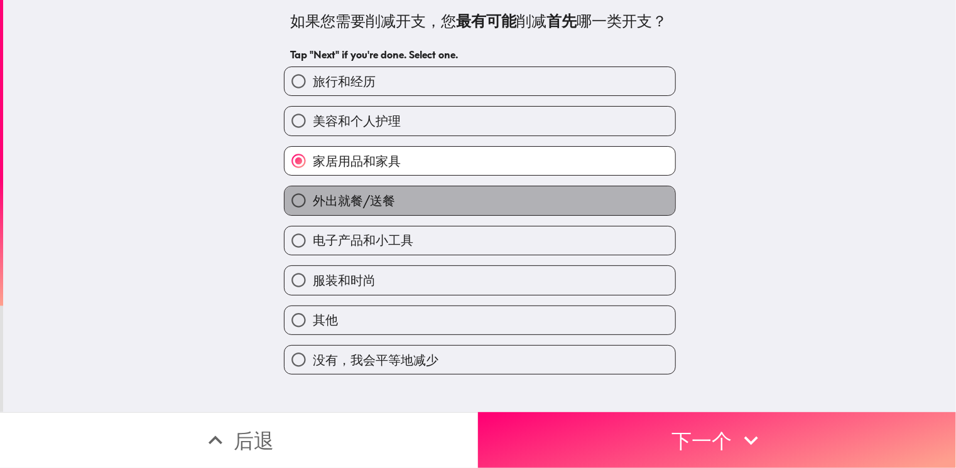
click at [425, 211] on label "外出就餐/送餐" at bounding box center [479, 201] width 391 height 28
click at [313, 211] on input "外出就餐/送餐" at bounding box center [298, 201] width 28 height 28
radio input "true"
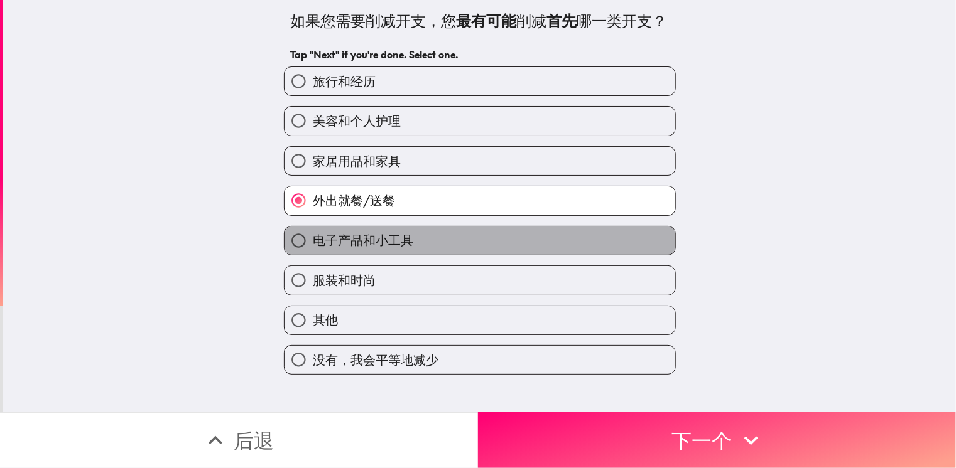
drag, startPoint x: 456, startPoint y: 258, endPoint x: 646, endPoint y: 445, distance: 266.0
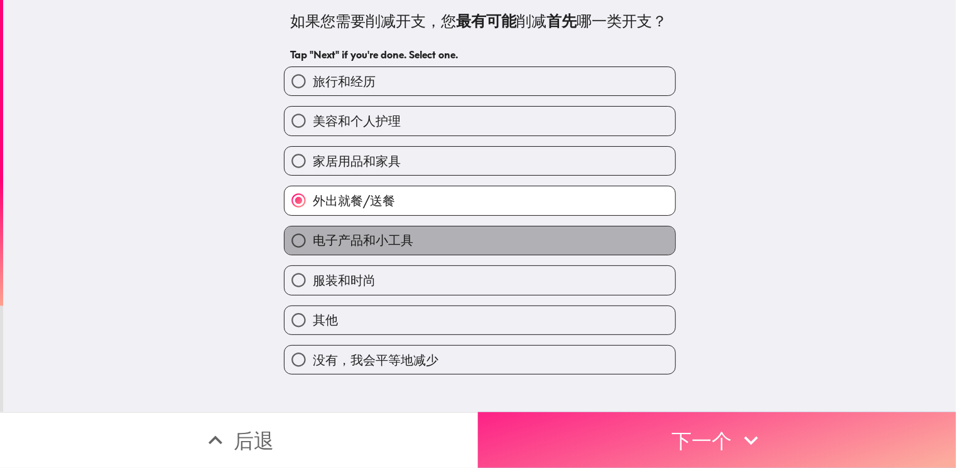
click at [456, 255] on label "电子产品和小工具" at bounding box center [479, 241] width 391 height 28
click at [313, 255] on input "电子产品和小工具" at bounding box center [298, 241] width 28 height 28
radio input "true"
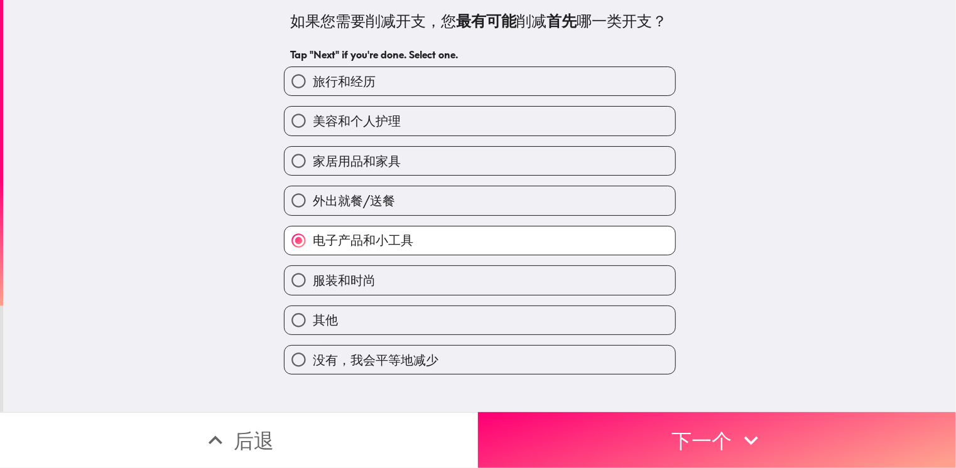
click at [494, 95] on label "旅行和经历" at bounding box center [479, 81] width 391 height 28
click at [313, 95] on input "旅行和经历" at bounding box center [298, 81] width 28 height 28
radio input "true"
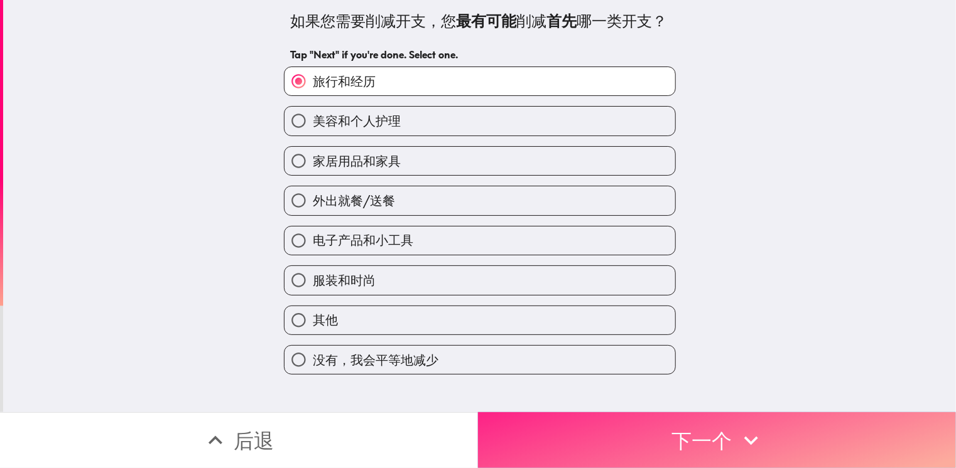
click at [813, 418] on button "下一个" at bounding box center [717, 441] width 478 height 56
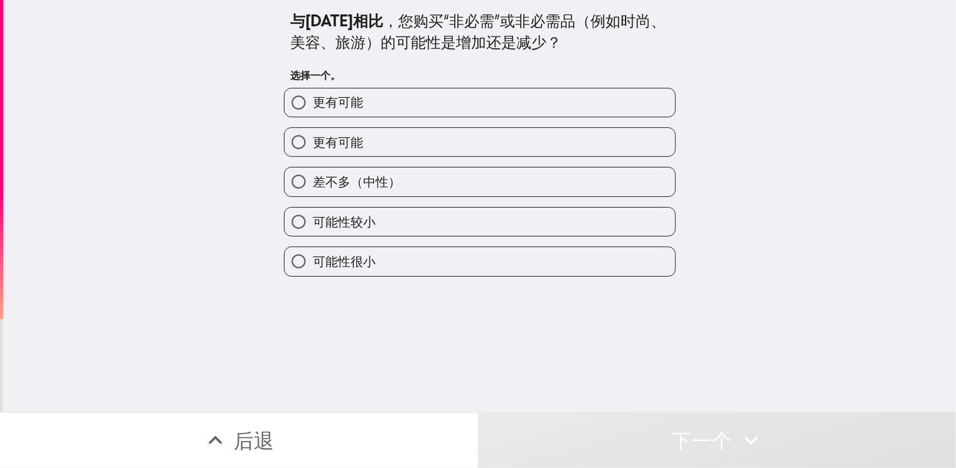
click at [366, 173] on span "差不多（中性）" at bounding box center [357, 182] width 88 height 18
click at [313, 173] on input "差不多（中性）" at bounding box center [298, 182] width 28 height 28
radio input "true"
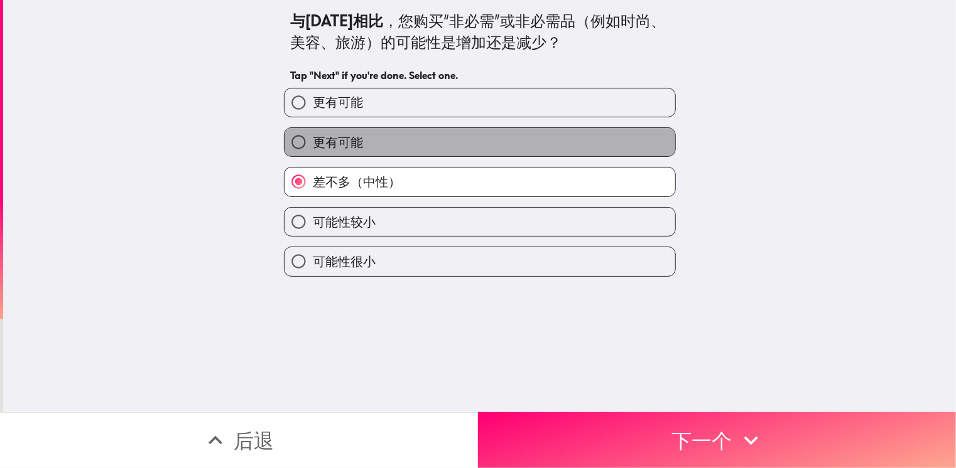
click at [419, 146] on label "更有可能" at bounding box center [479, 142] width 391 height 28
click at [313, 146] on input "更有可能" at bounding box center [298, 142] width 28 height 28
radio input "true"
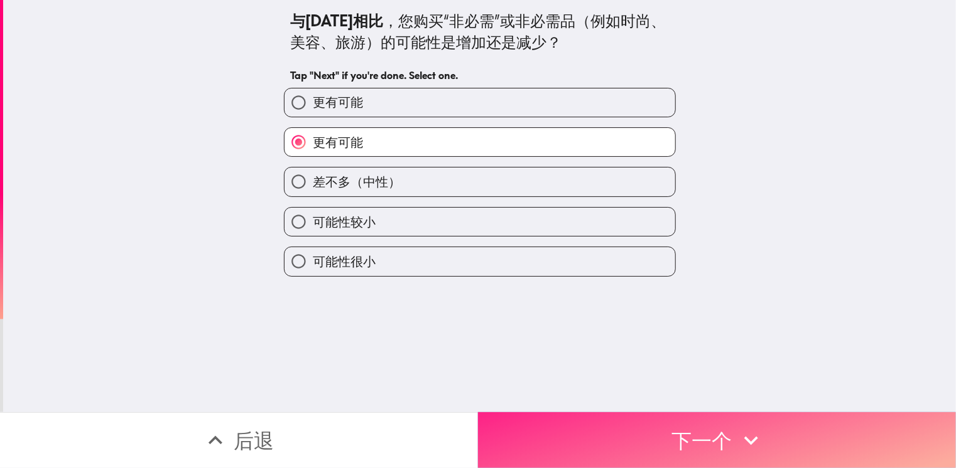
click at [794, 426] on button "下一个" at bounding box center [717, 441] width 478 height 56
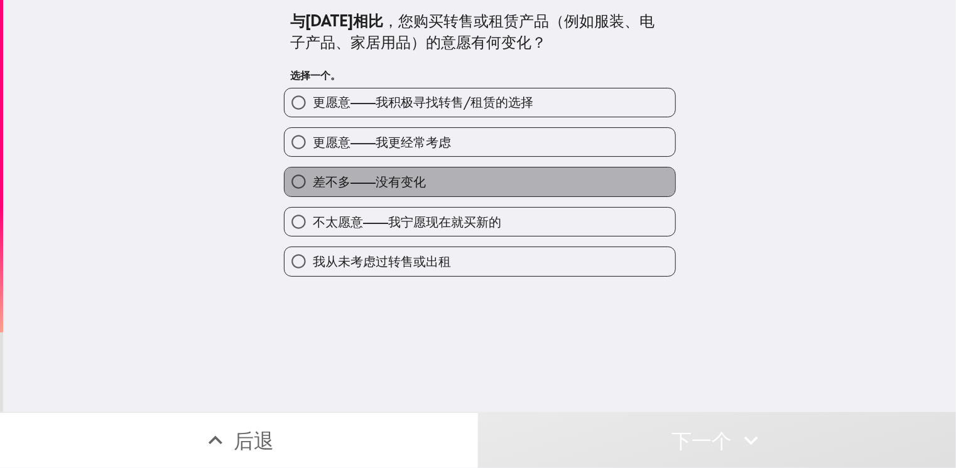
click at [314, 168] on label "差不多——没有变化" at bounding box center [479, 182] width 391 height 28
click at [313, 168] on input "差不多——没有变化" at bounding box center [298, 182] width 28 height 28
radio input "true"
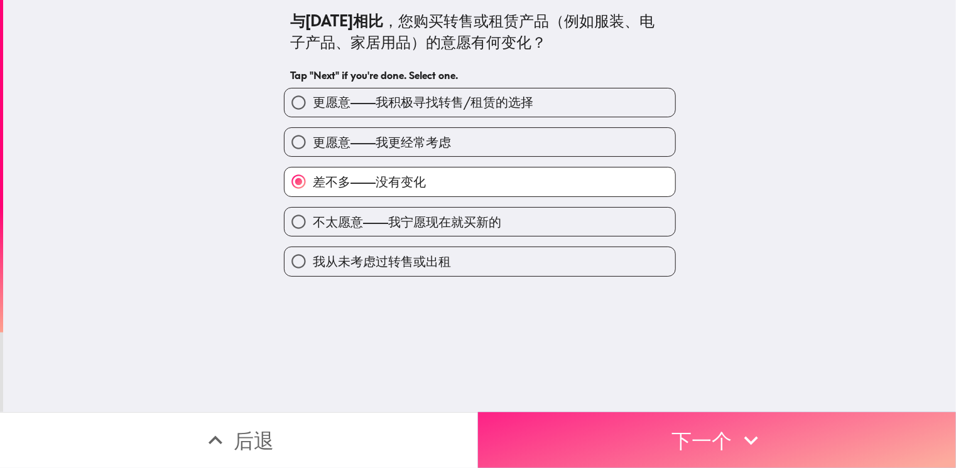
click at [848, 435] on button "下一个" at bounding box center [717, 441] width 478 height 56
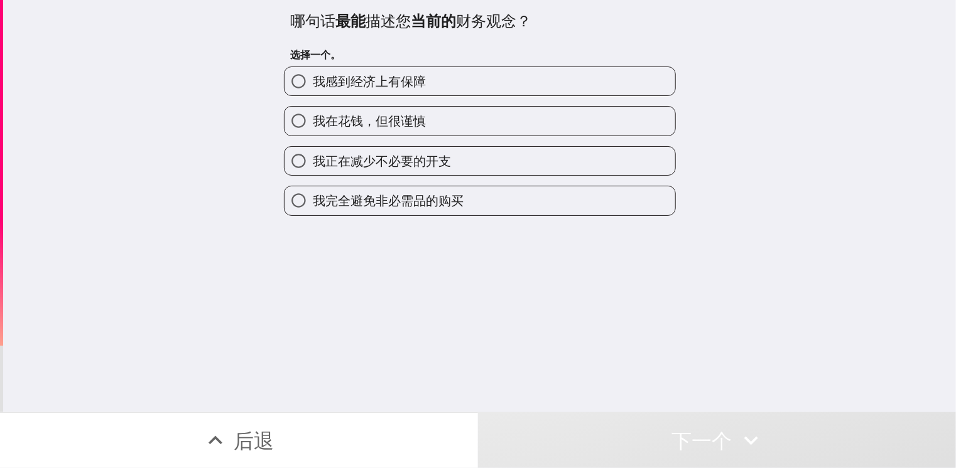
click at [392, 92] on label "我感到经济上有保障" at bounding box center [479, 81] width 391 height 28
click at [313, 92] on input "我感到经济上有保障" at bounding box center [298, 81] width 28 height 28
radio input "true"
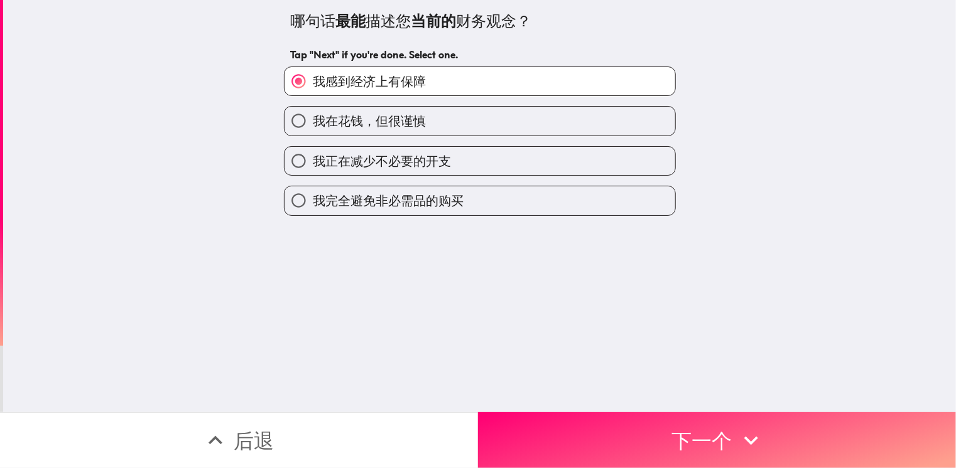
click at [376, 158] on span "我正在减少不必要的开支" at bounding box center [382, 162] width 138 height 18
click at [313, 158] on input "我正在减少不必要的开支" at bounding box center [298, 161] width 28 height 28
radio input "true"
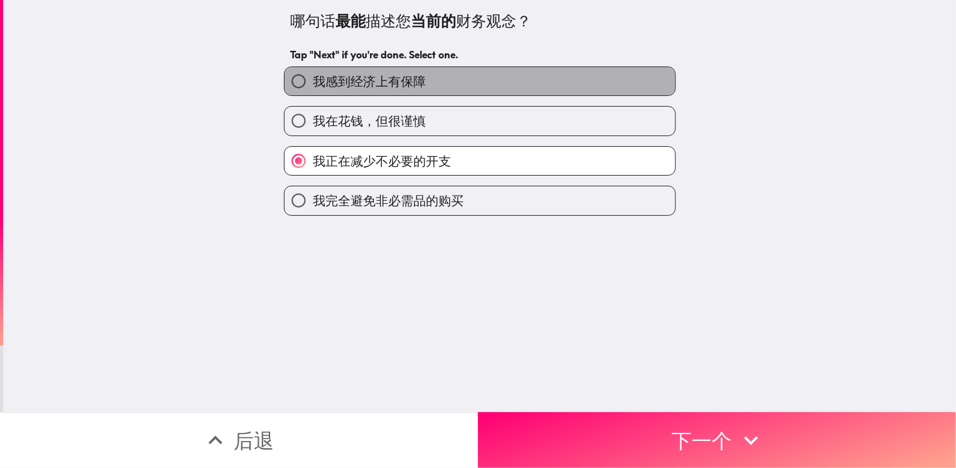
click at [488, 85] on label "我感到经济上有保障" at bounding box center [479, 81] width 391 height 28
click at [313, 85] on input "我感到经济上有保障" at bounding box center [298, 81] width 28 height 28
radio input "true"
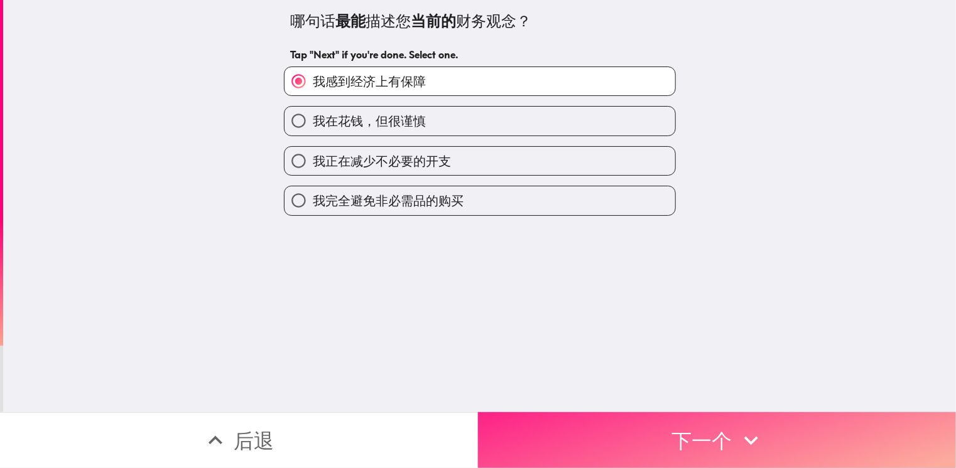
click at [689, 414] on button "下一个" at bounding box center [717, 441] width 478 height 56
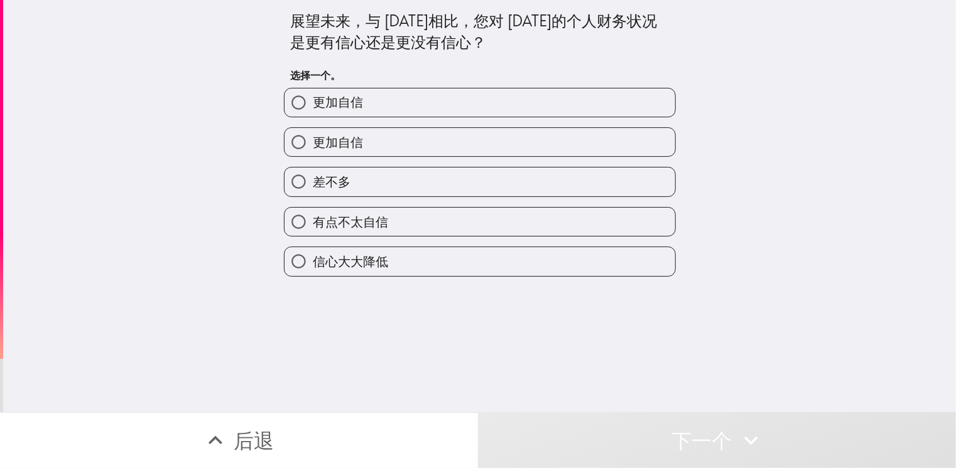
click at [317, 144] on span "更加自信" at bounding box center [338, 143] width 50 height 18
click at [313, 144] on input "更加自信" at bounding box center [298, 142] width 28 height 28
radio input "true"
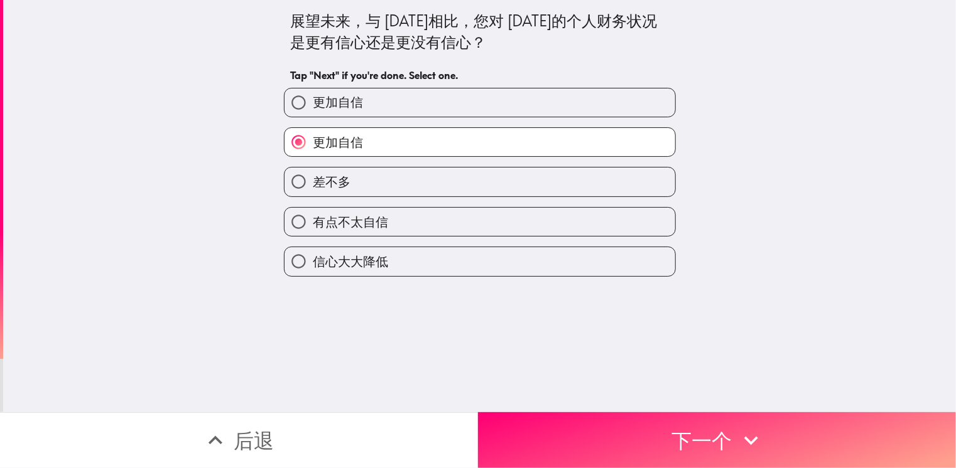
drag, startPoint x: 839, startPoint y: 427, endPoint x: 917, endPoint y: 375, distance: 94.2
click at [839, 426] on button "下一个" at bounding box center [717, 441] width 478 height 56
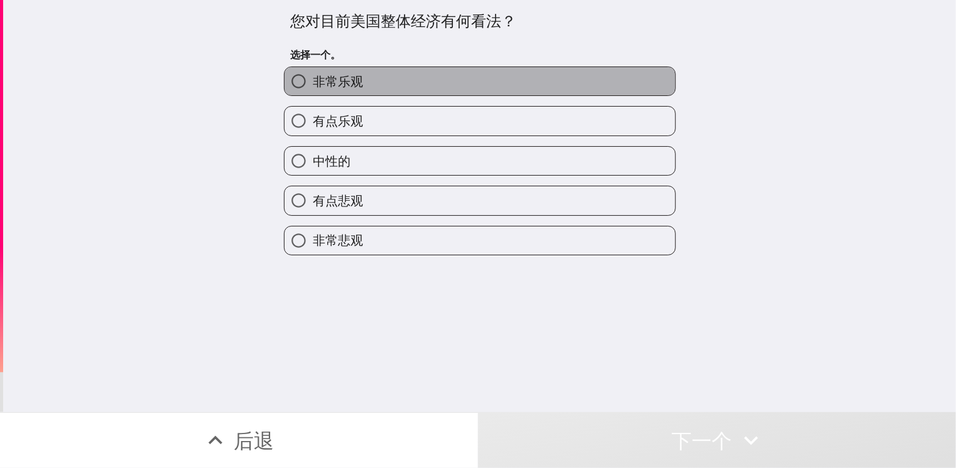
click at [468, 87] on label "非常乐观" at bounding box center [479, 81] width 391 height 28
click at [313, 87] on input "非常乐观" at bounding box center [298, 81] width 28 height 28
radio input "true"
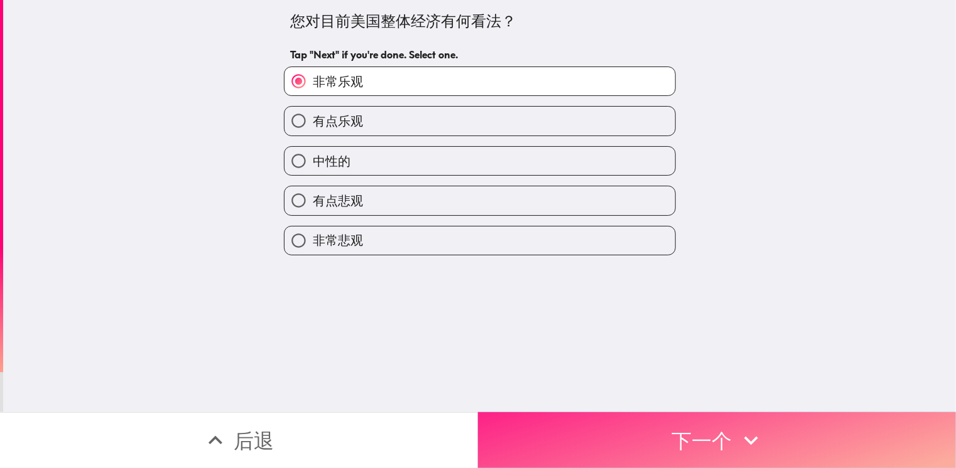
click at [786, 445] on button "下一个" at bounding box center [717, 441] width 478 height 56
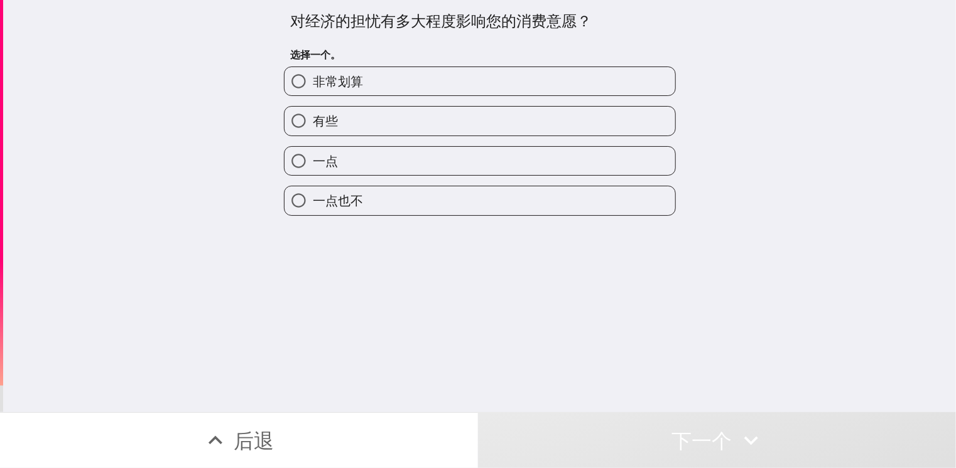
click at [435, 116] on label "有些" at bounding box center [479, 121] width 391 height 28
click at [313, 116] on input "有些" at bounding box center [298, 121] width 28 height 28
radio input "true"
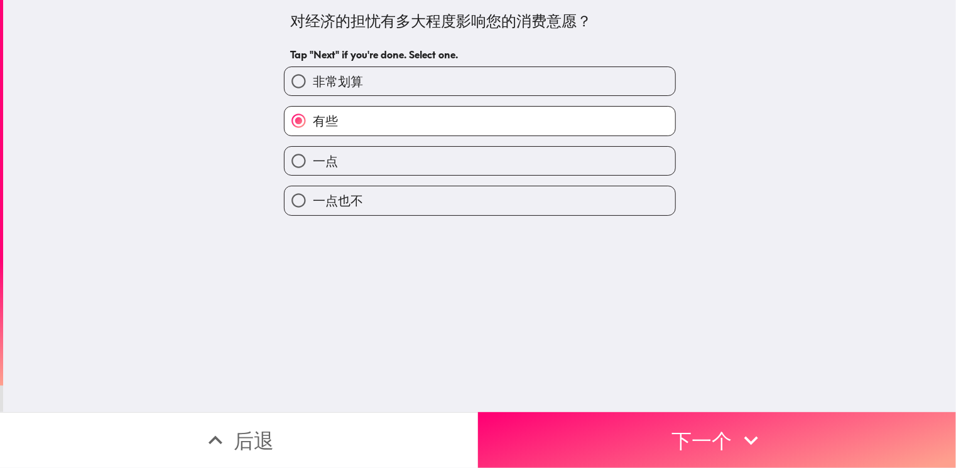
click at [435, 156] on label "一点" at bounding box center [479, 161] width 391 height 28
click at [313, 156] on input "一点" at bounding box center [298, 161] width 28 height 28
radio input "true"
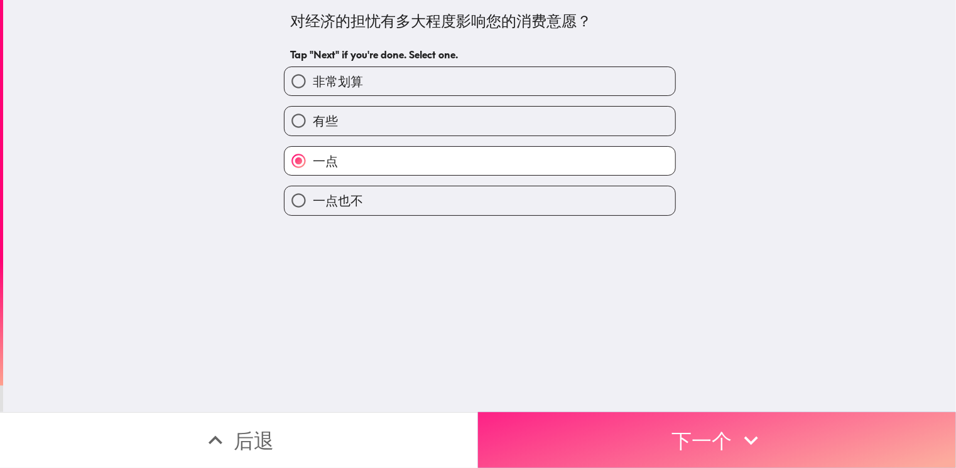
click at [737, 427] on icon "button" at bounding box center [751, 441] width 28 height 28
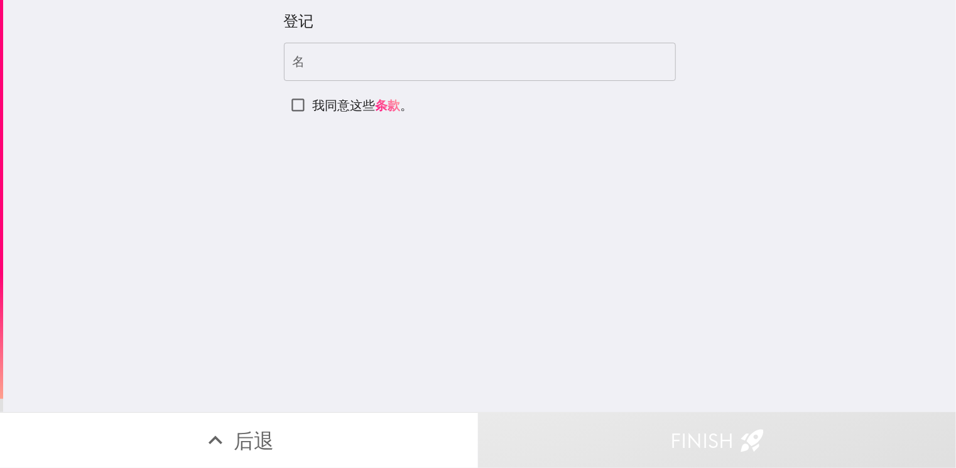
click at [342, 63] on input "名" at bounding box center [480, 62] width 392 height 39
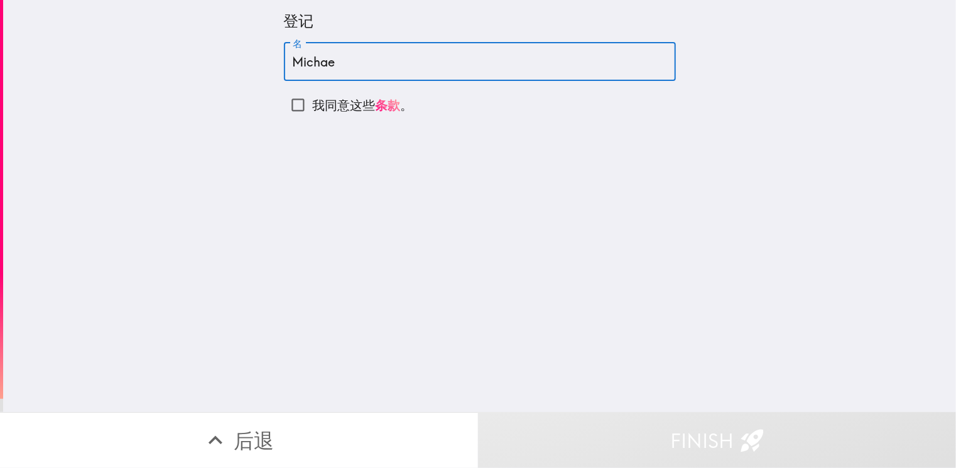
type input "Michael"
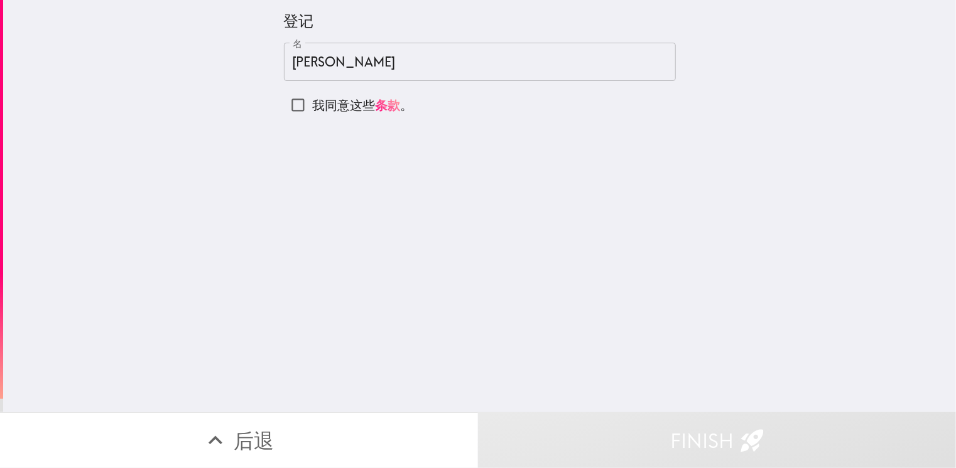
click at [312, 102] on p "我同意这些 条款 。" at bounding box center [362, 106] width 100 height 18
click at [309, 102] on input "我同意这些 条款 。" at bounding box center [298, 105] width 28 height 28
checkbox input "true"
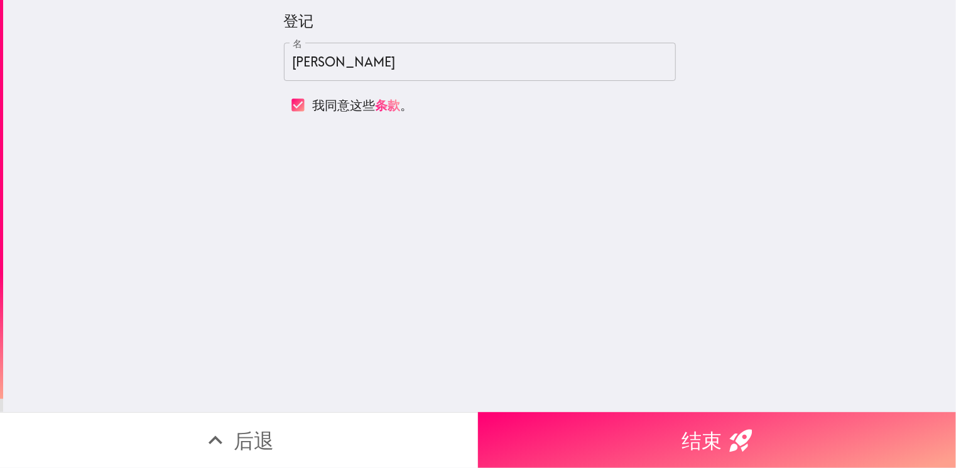
click at [642, 327] on div "登记 名 Michael 名 我同意这些 条款 。" at bounding box center [479, 206] width 953 height 413
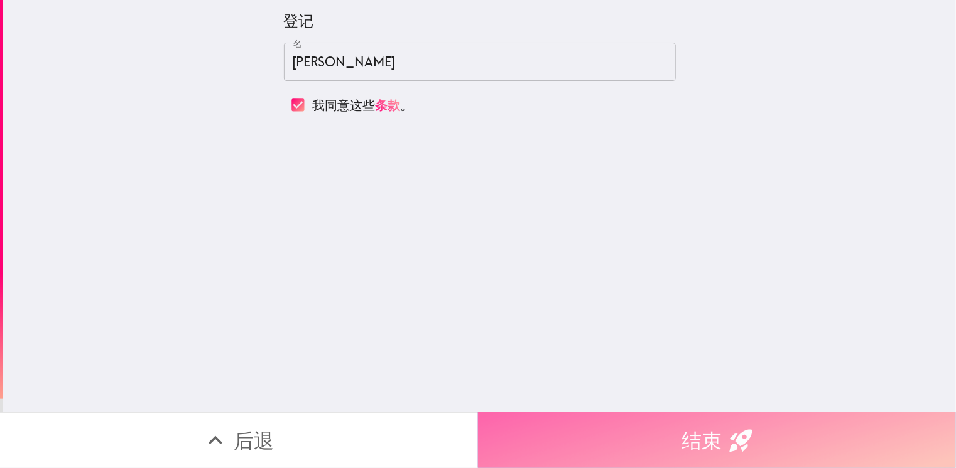
click at [669, 423] on button "结束" at bounding box center [717, 441] width 478 height 56
